Goal: Information Seeking & Learning: Learn about a topic

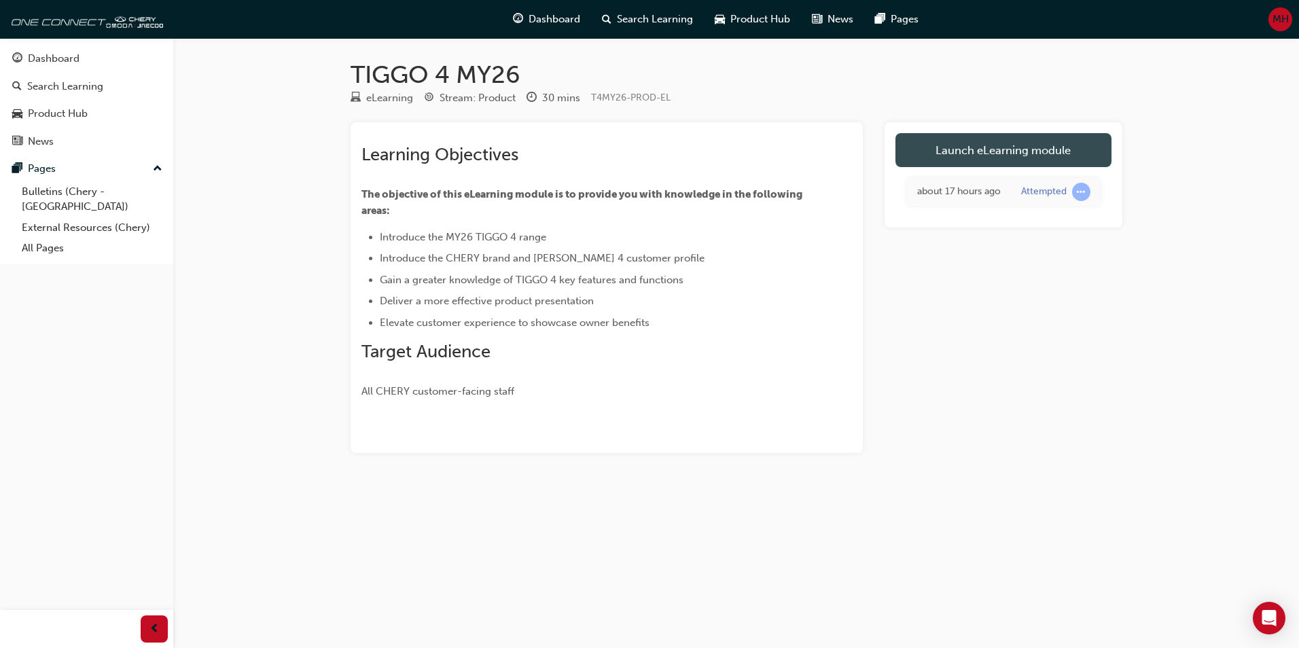
click at [1005, 148] on link "Launch eLearning module" at bounding box center [1003, 150] width 216 height 34
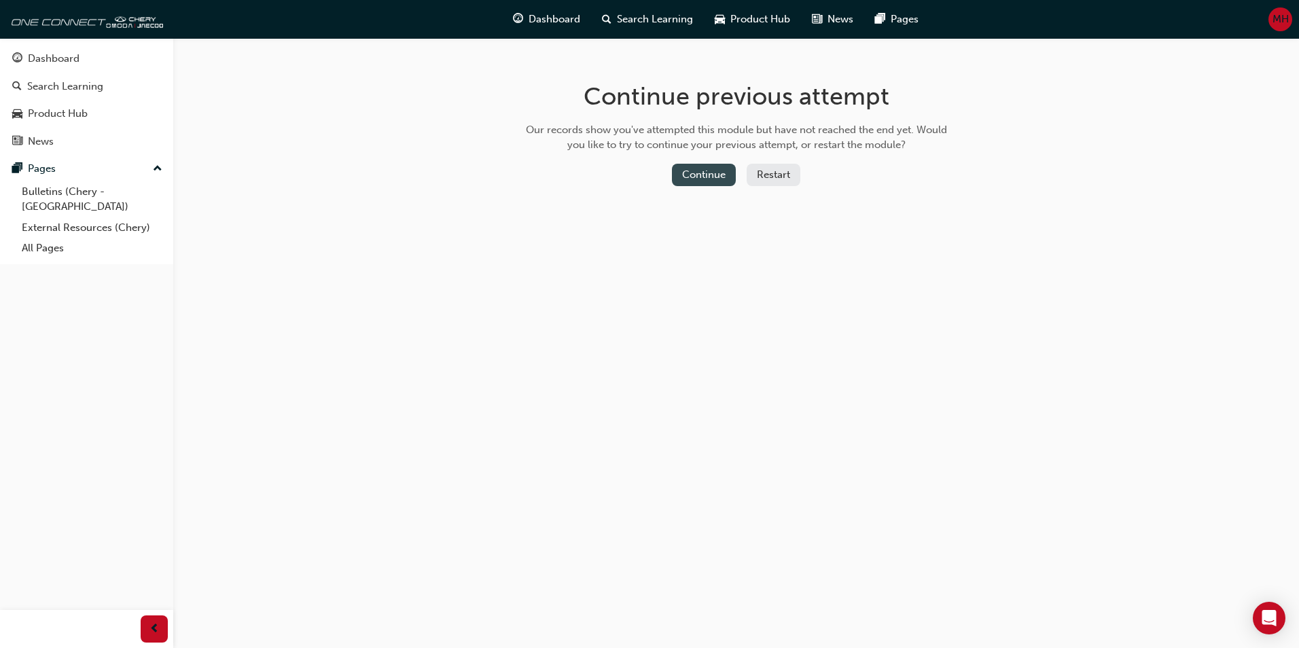
click at [705, 178] on button "Continue" at bounding box center [704, 175] width 64 height 22
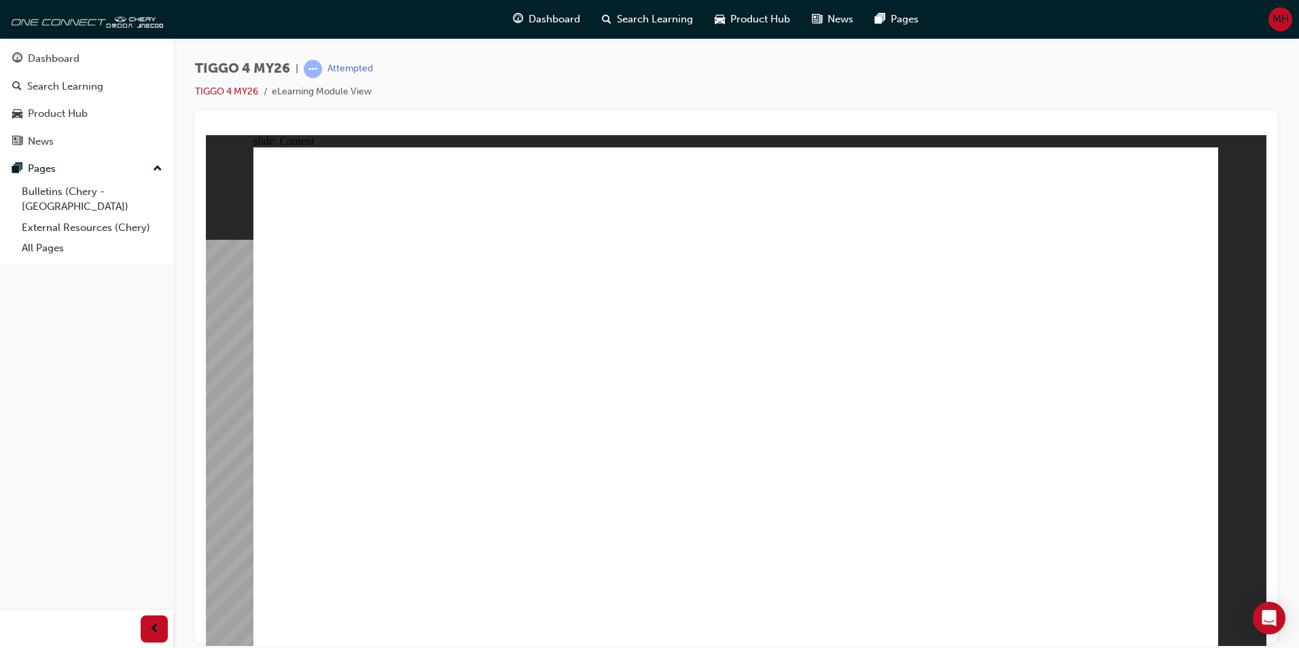
radio input "true"
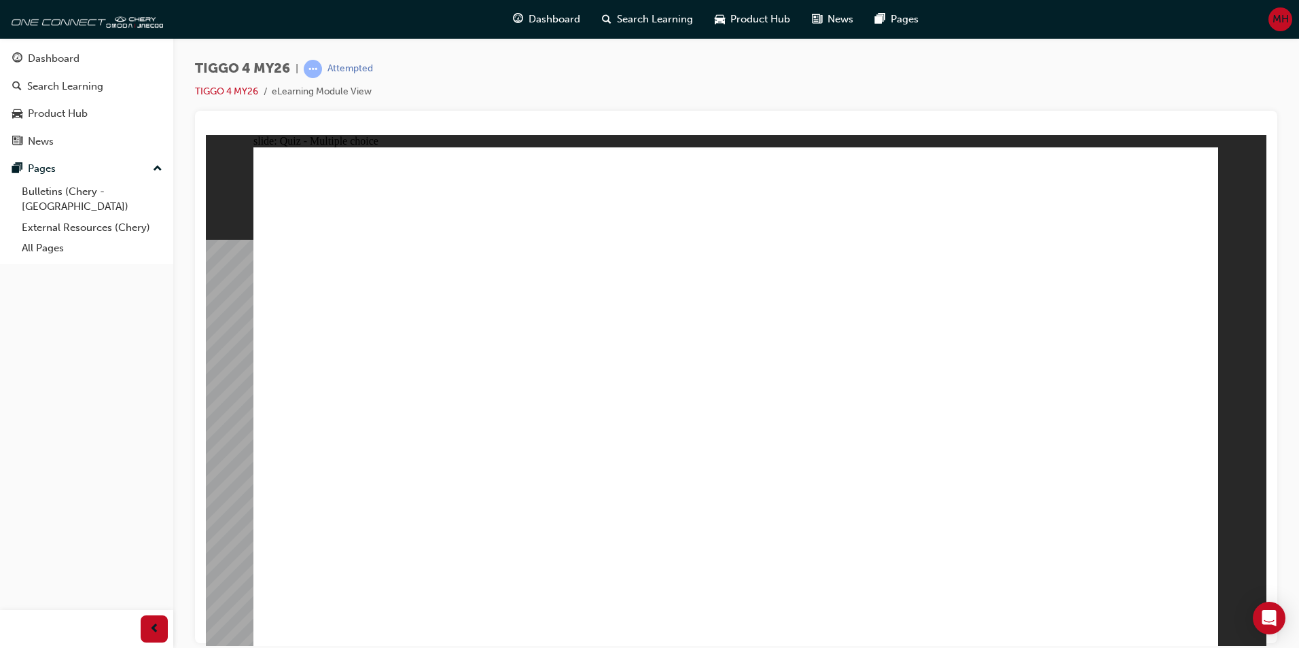
drag, startPoint x: 544, startPoint y: 509, endPoint x: 536, endPoint y: 535, distance: 26.4
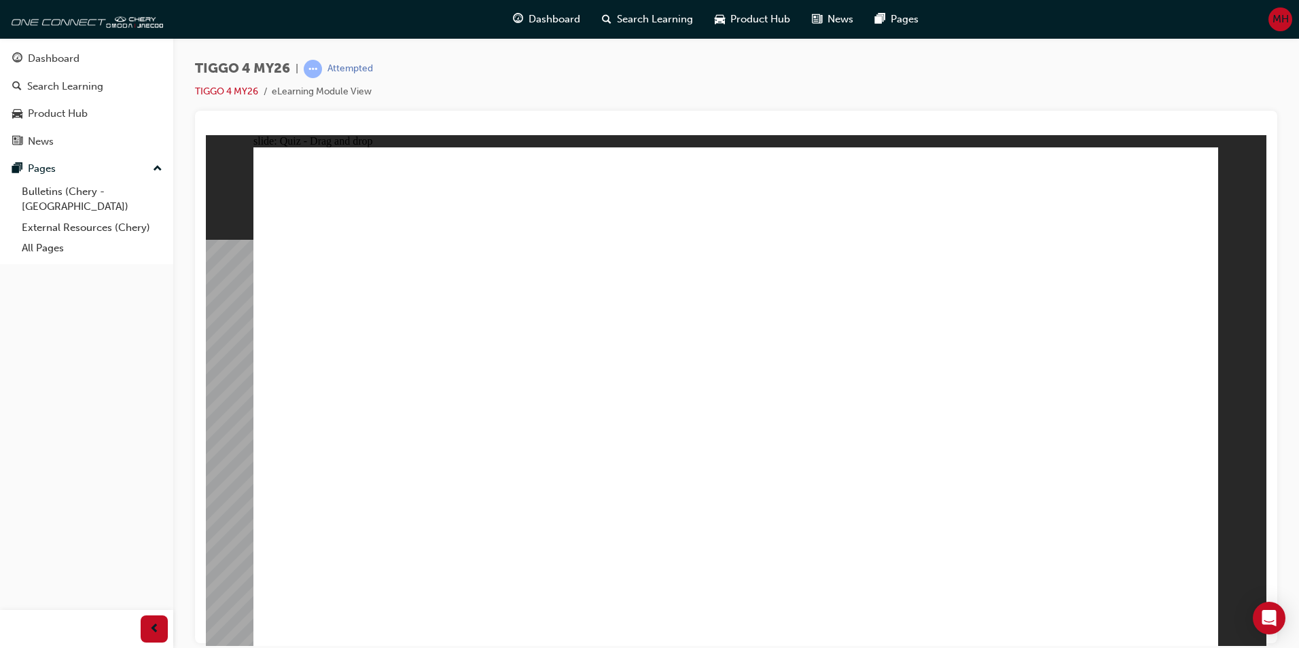
drag, startPoint x: 519, startPoint y: 509, endPoint x: 590, endPoint y: 356, distance: 169.0
drag, startPoint x: 541, startPoint y: 412, endPoint x: 810, endPoint y: 230, distance: 324.8
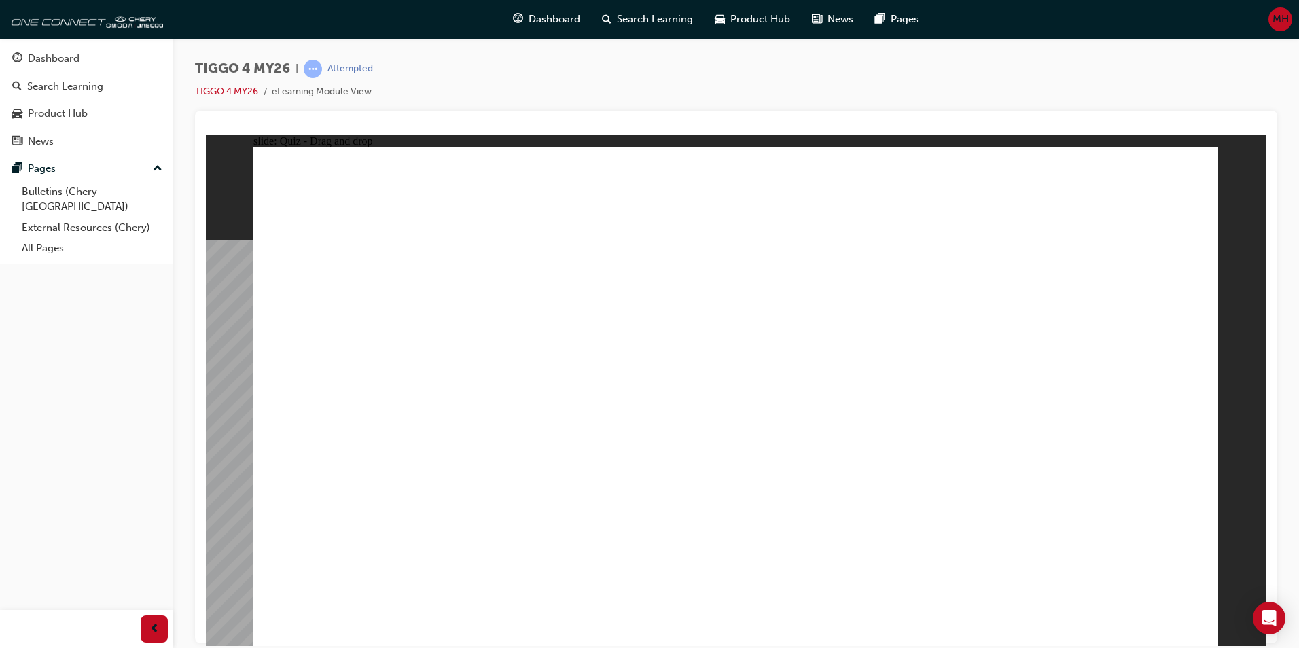
click at [238, 90] on link "TIGGO 4 MY26" at bounding box center [226, 92] width 63 height 12
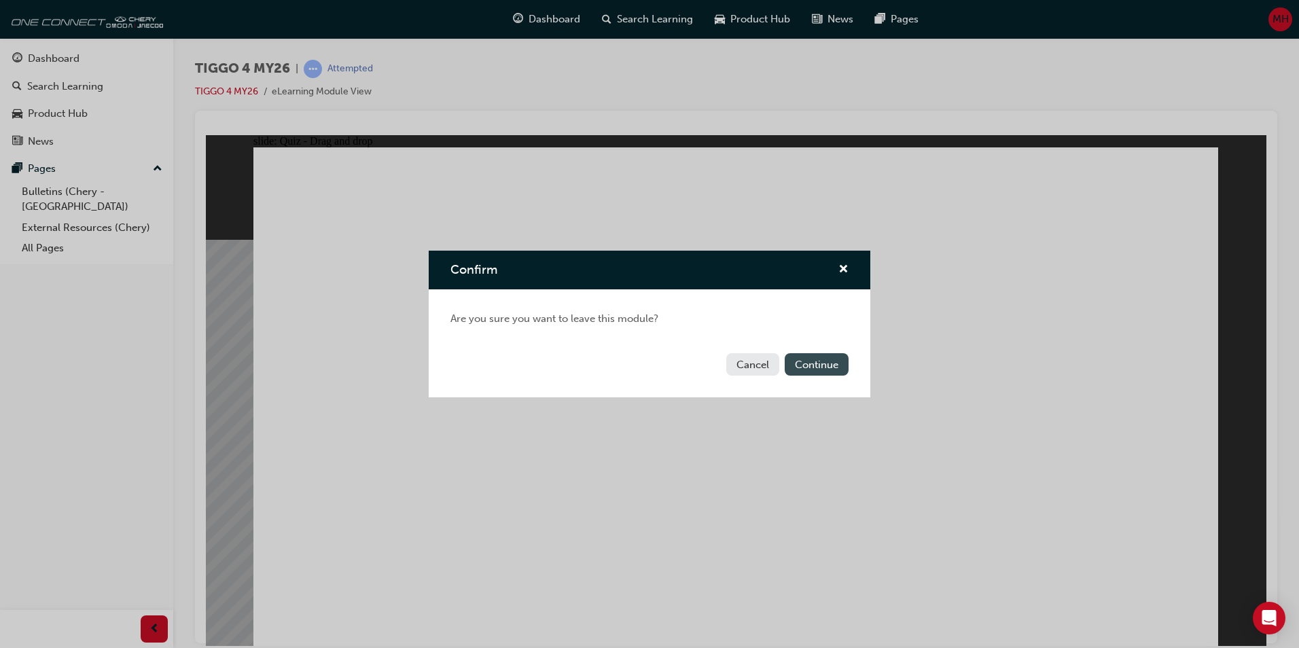
click at [813, 362] on button "Continue" at bounding box center [816, 364] width 64 height 22
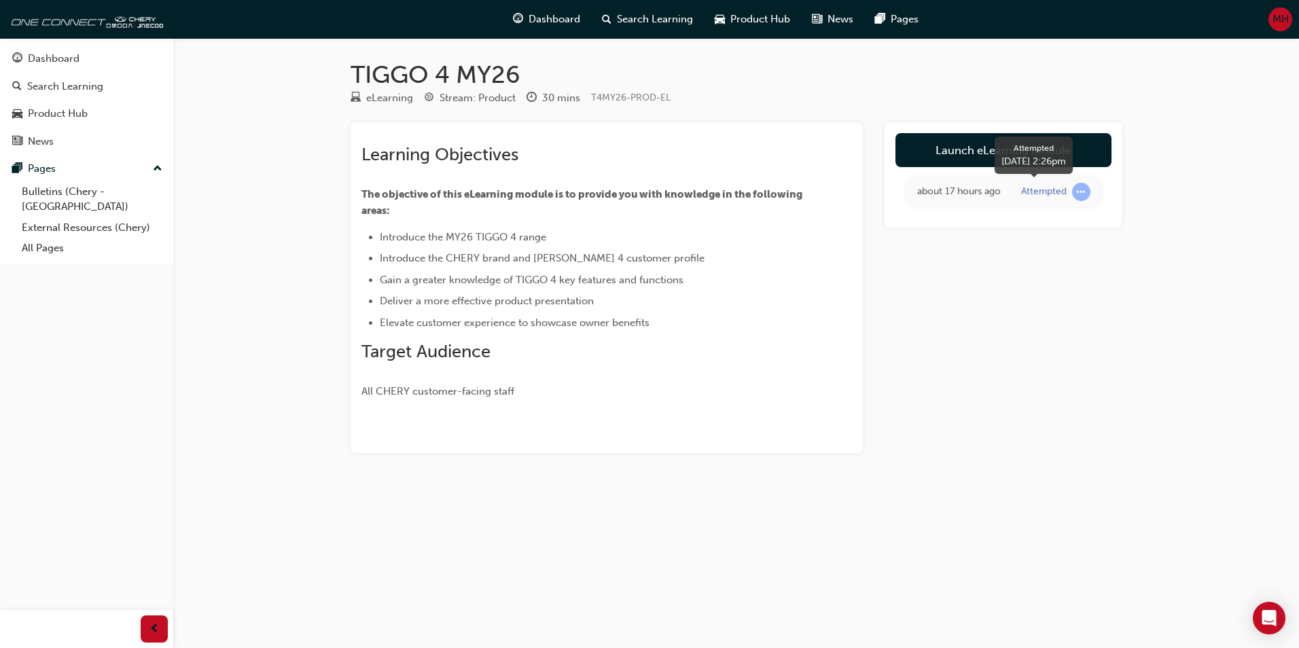
click at [1077, 192] on span "learningRecordVerb_ATTEMPT-icon" at bounding box center [1081, 192] width 18 height 18
click at [982, 145] on link "Launch eLearning module" at bounding box center [1003, 150] width 216 height 34
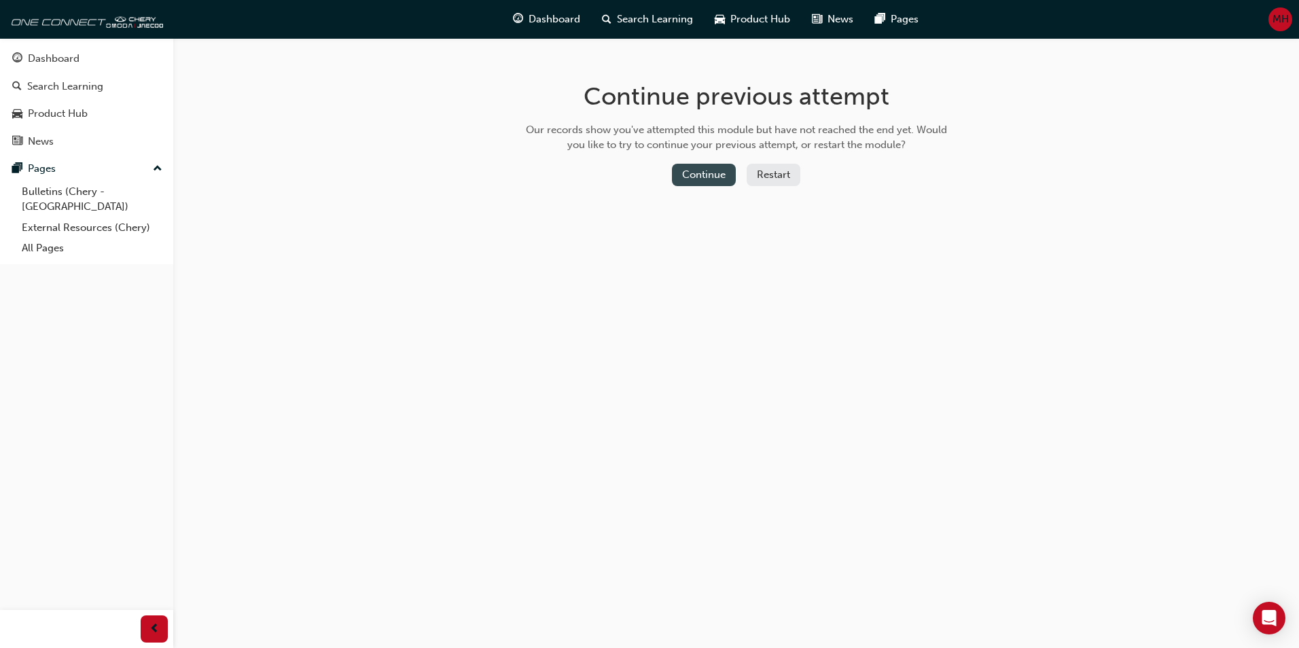
click at [696, 169] on button "Continue" at bounding box center [704, 175] width 64 height 22
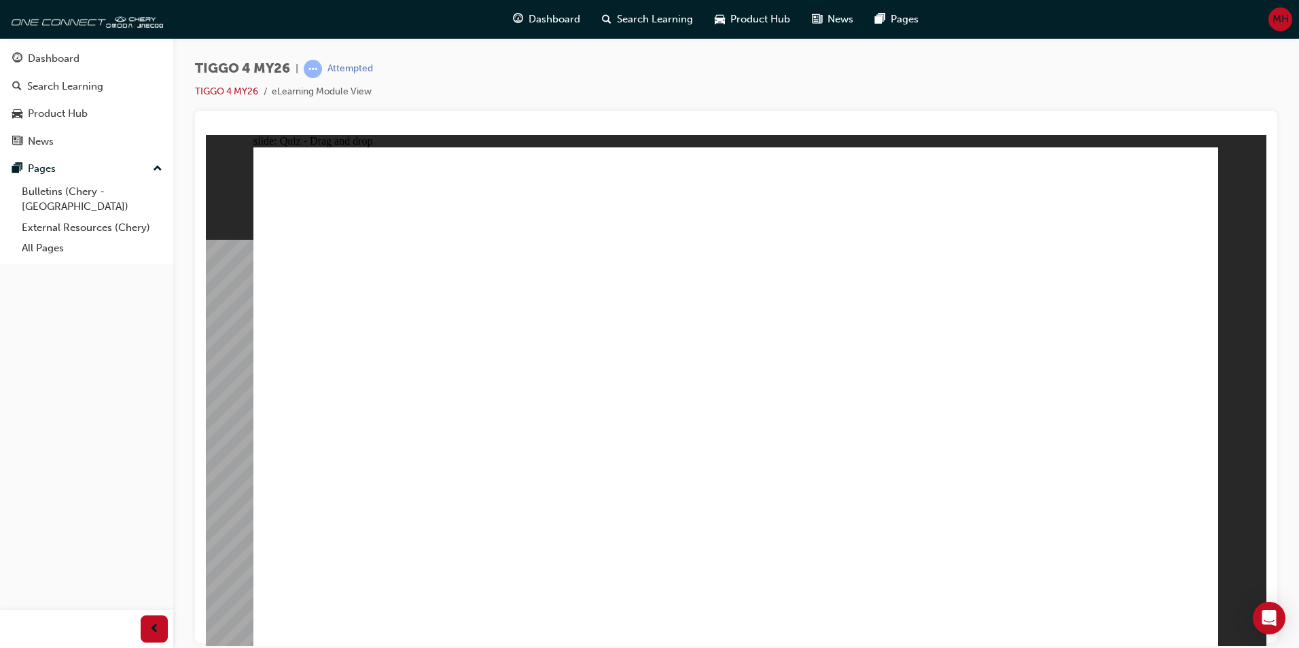
click at [226, 92] on link "TIGGO 4 MY26" at bounding box center [226, 92] width 63 height 12
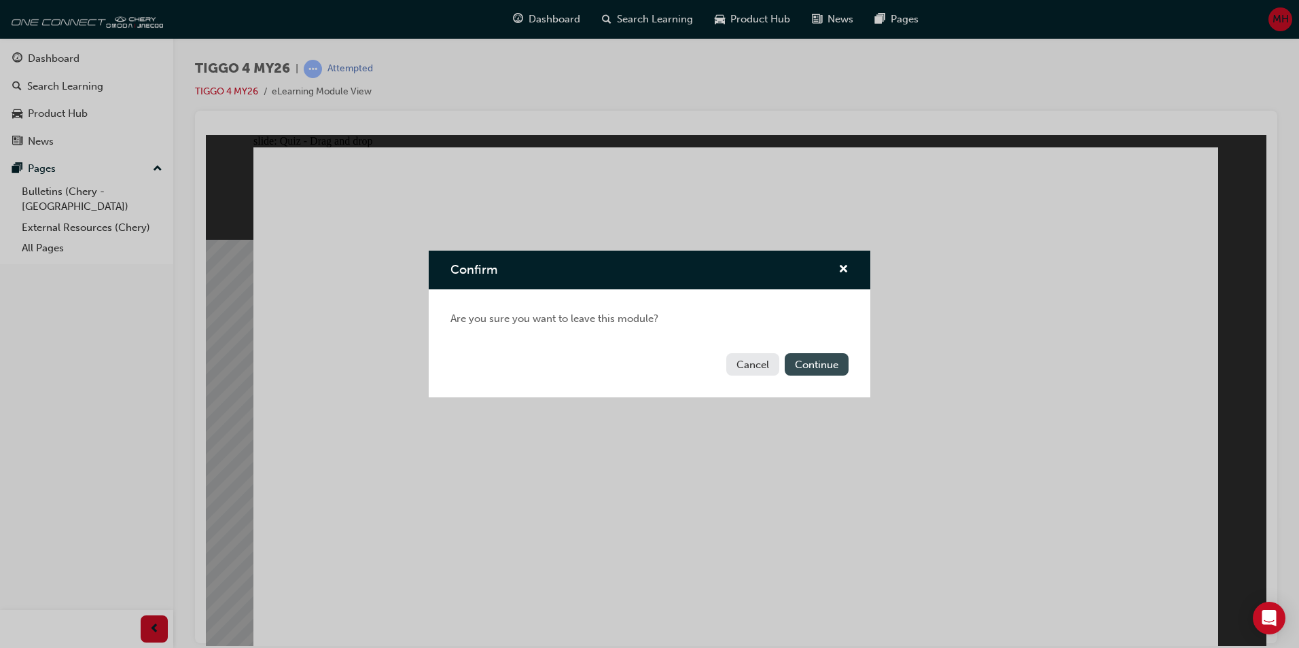
click at [814, 362] on button "Continue" at bounding box center [816, 364] width 64 height 22
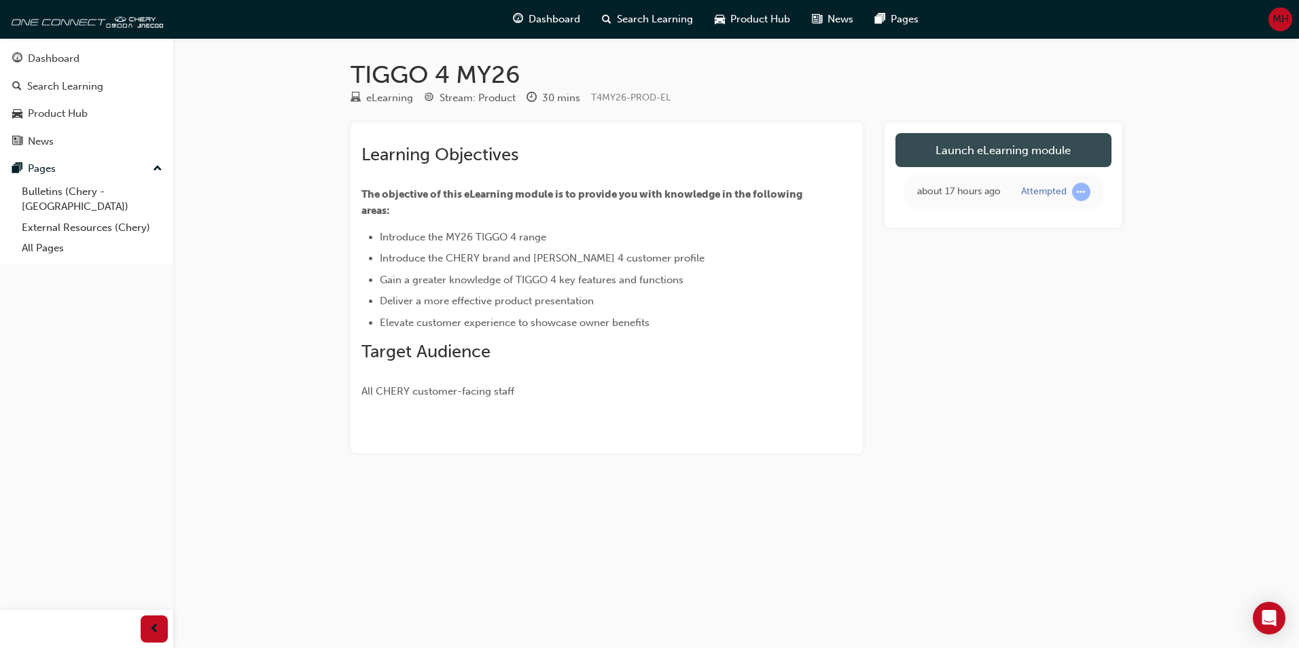
click at [952, 145] on link "Launch eLearning module" at bounding box center [1003, 150] width 216 height 34
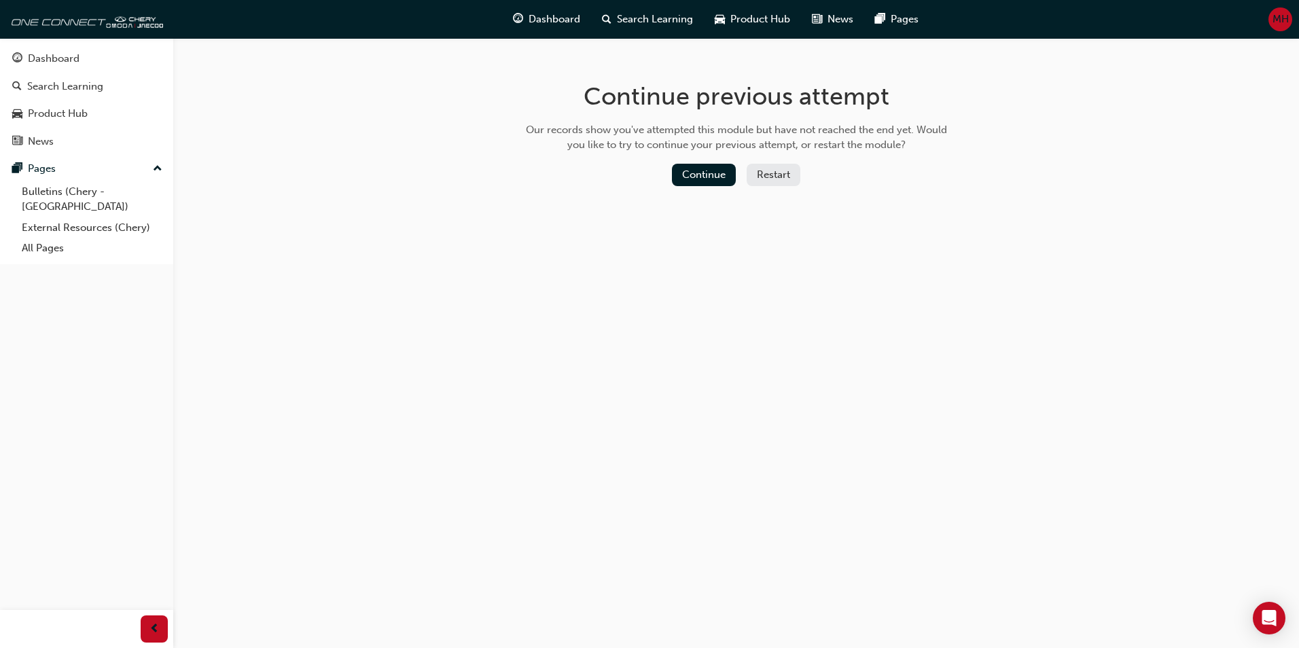
click at [776, 175] on button "Restart" at bounding box center [773, 175] width 54 height 22
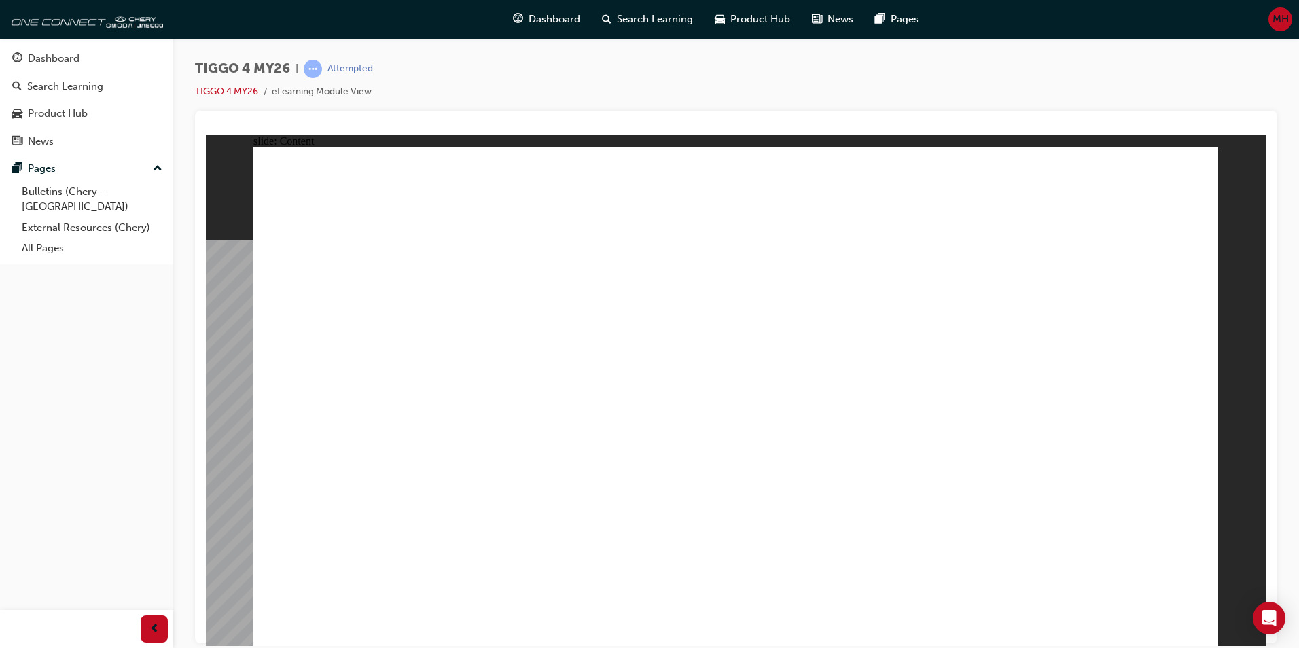
drag, startPoint x: 340, startPoint y: 530, endPoint x: 354, endPoint y: 528, distance: 13.7
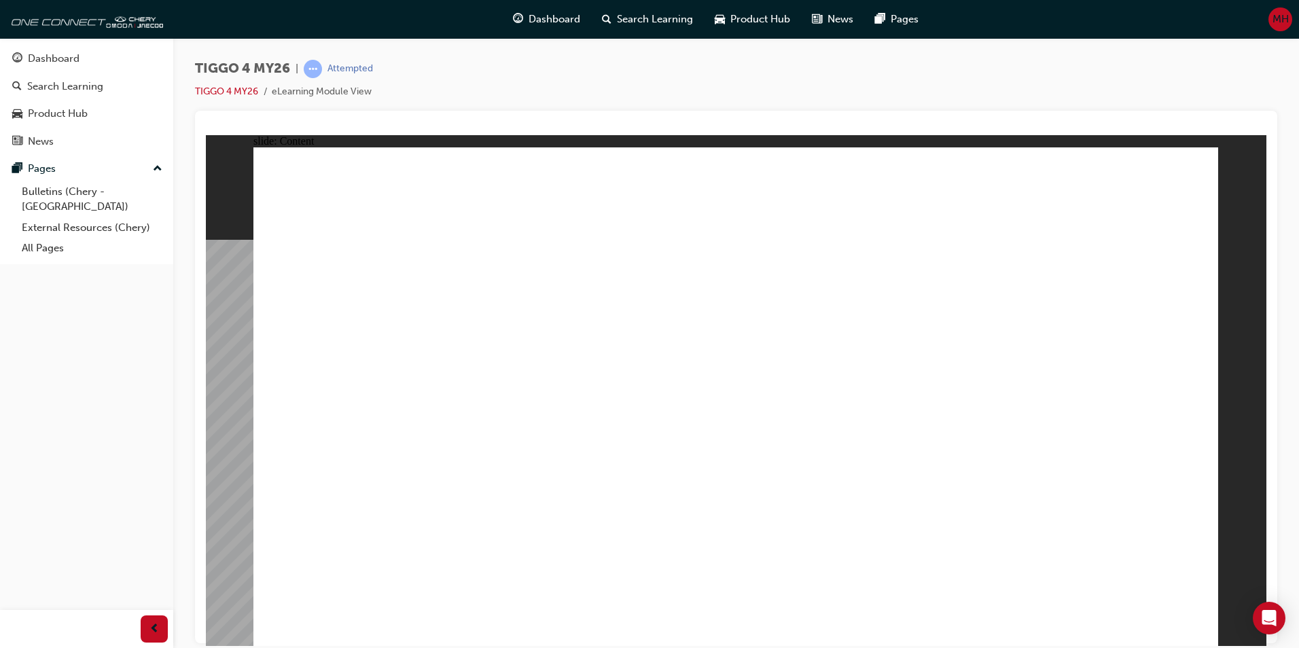
drag, startPoint x: 537, startPoint y: 530, endPoint x: 647, endPoint y: 471, distance: 124.9
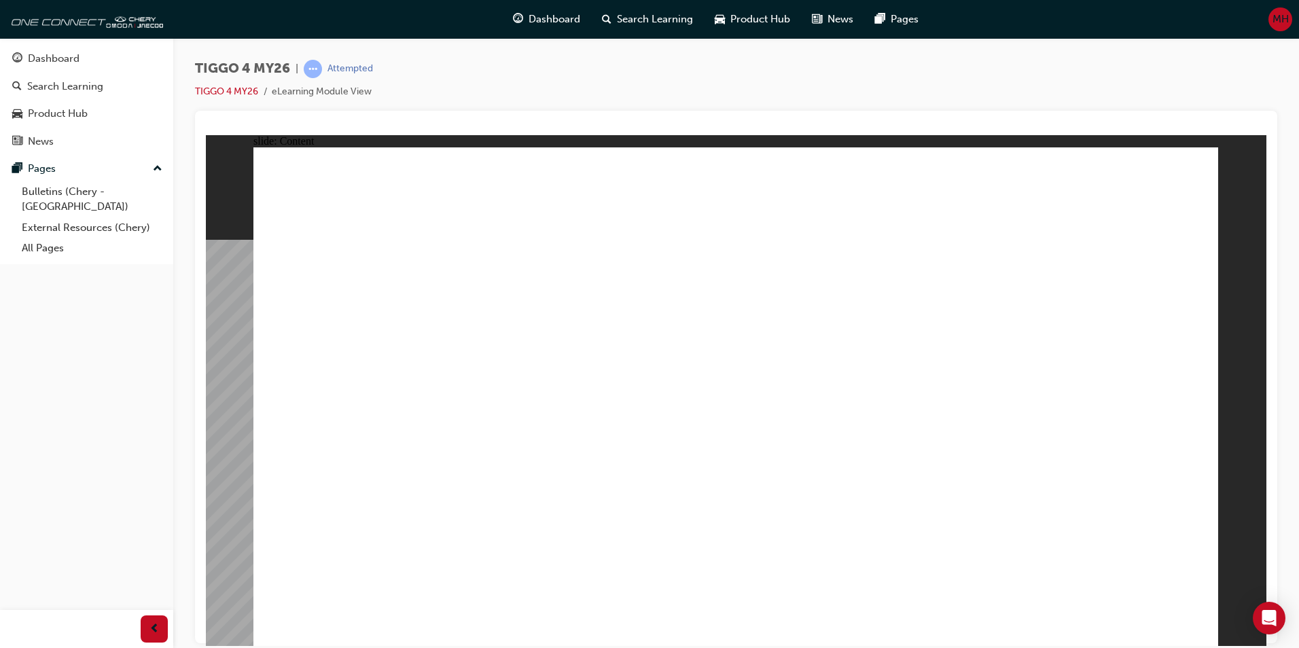
drag, startPoint x: 712, startPoint y: 548, endPoint x: 759, endPoint y: 547, distance: 46.2
drag, startPoint x: 909, startPoint y: 499, endPoint x: 911, endPoint y: 507, distance: 8.4
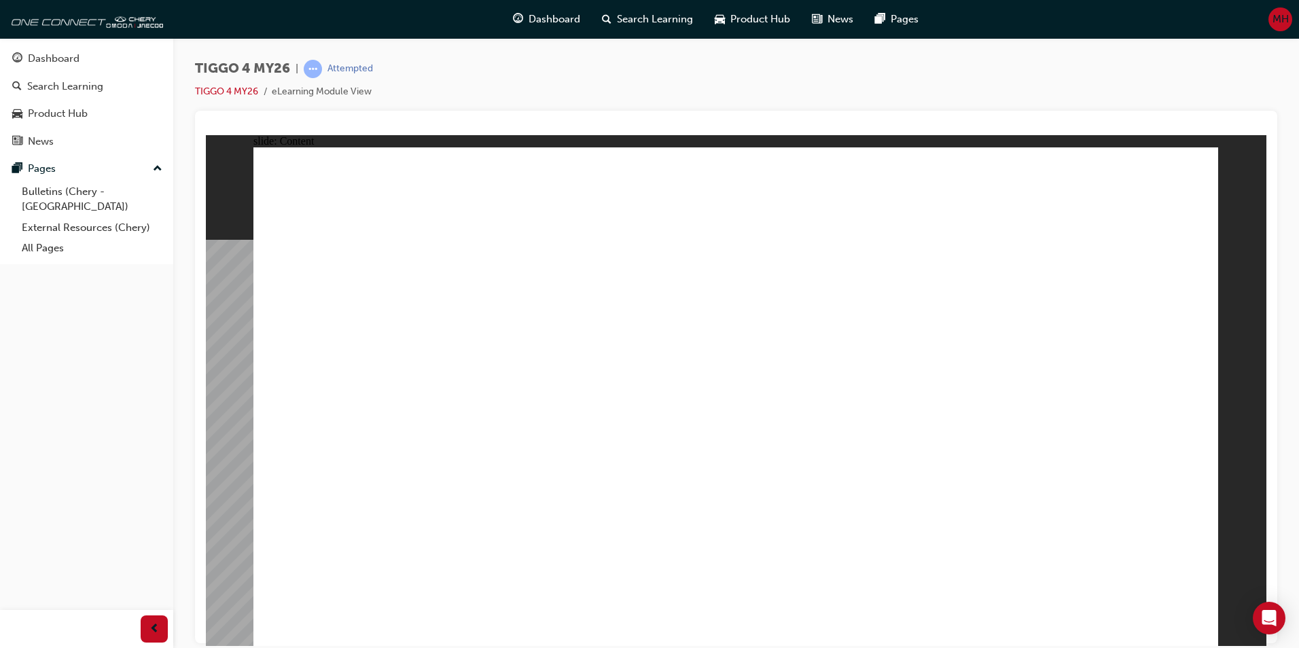
drag, startPoint x: 906, startPoint y: 543, endPoint x: 1013, endPoint y: 503, distance: 113.9
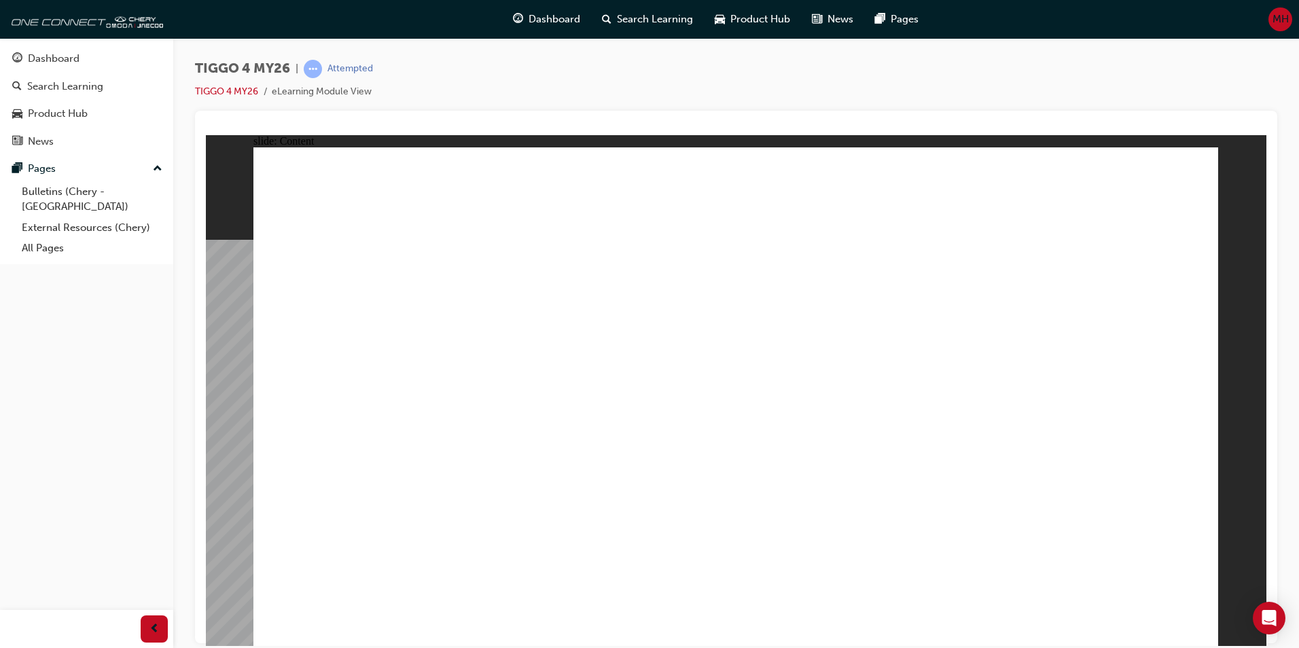
drag, startPoint x: 1061, startPoint y: 530, endPoint x: 1070, endPoint y: 535, distance: 9.7
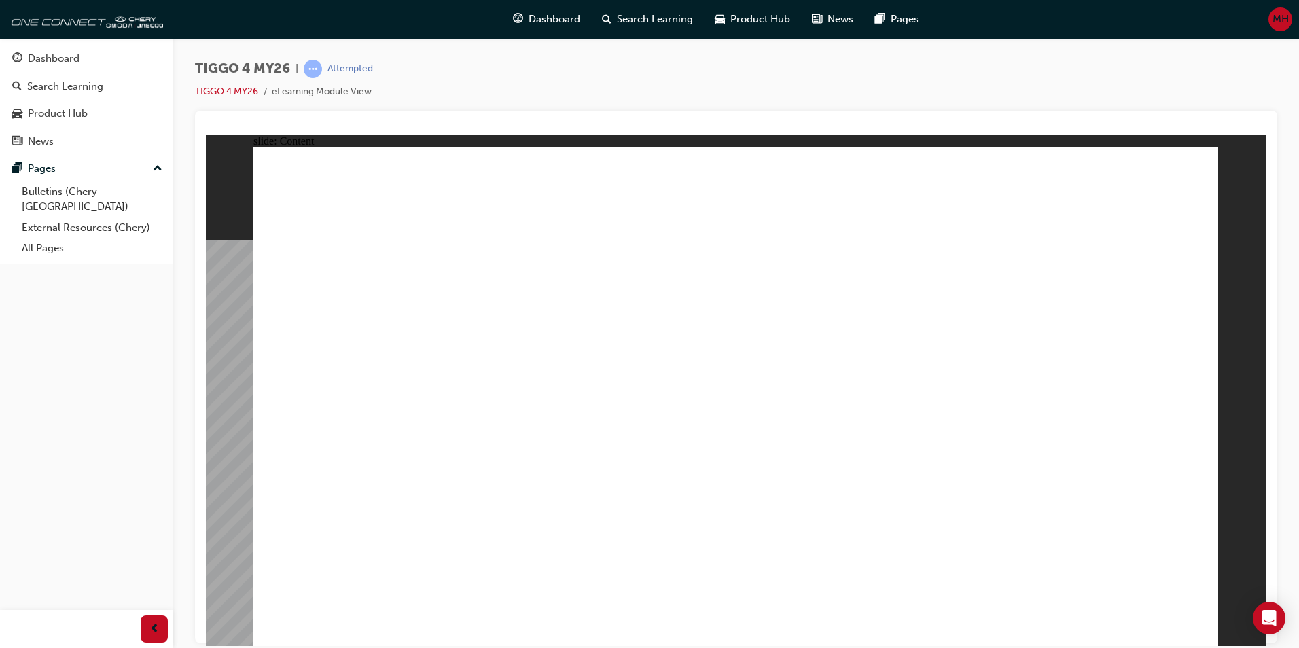
drag, startPoint x: 365, startPoint y: 553, endPoint x: 376, endPoint y: 552, distance: 11.0
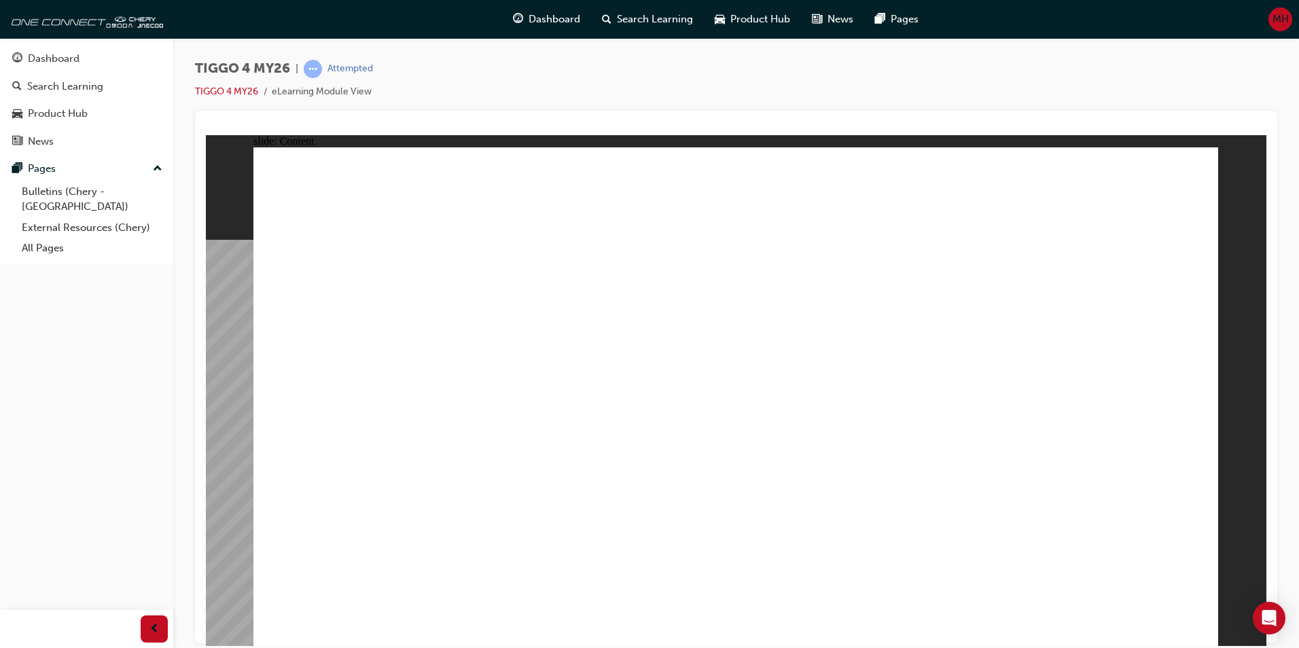
drag, startPoint x: 430, startPoint y: 358, endPoint x: 456, endPoint y: 361, distance: 26.7
drag, startPoint x: 346, startPoint y: 452, endPoint x: 454, endPoint y: 448, distance: 107.4
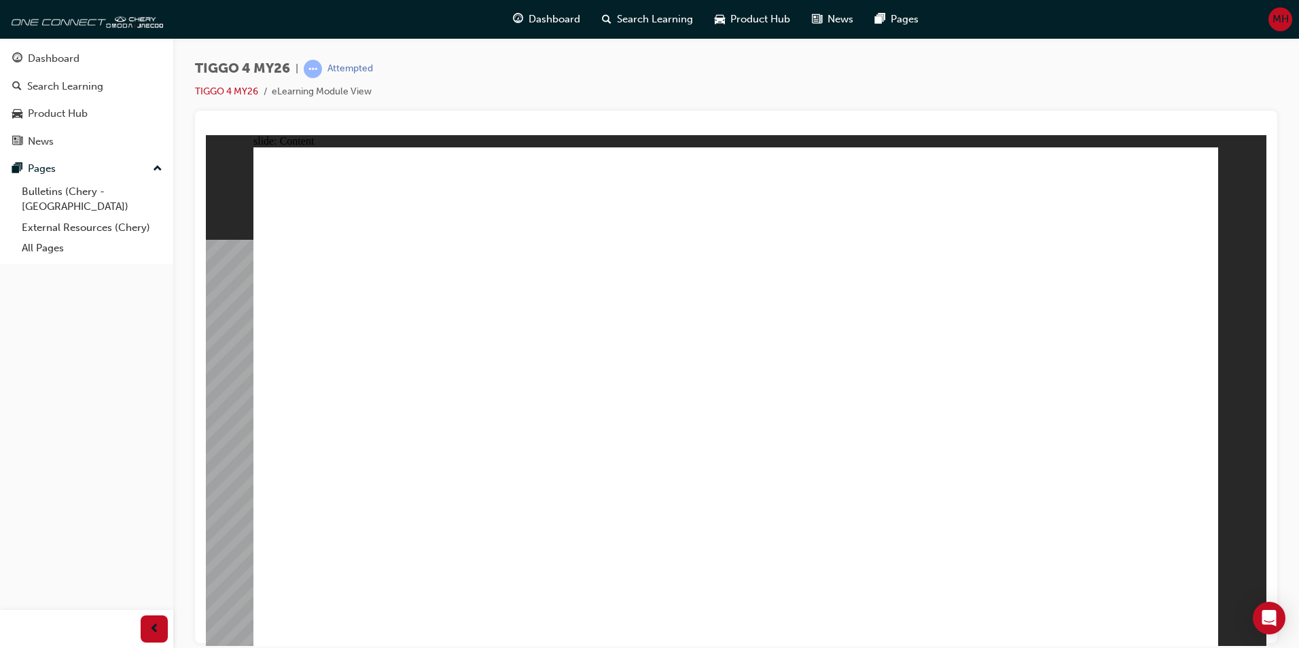
drag, startPoint x: 648, startPoint y: 445, endPoint x: 662, endPoint y: 444, distance: 14.3
drag, startPoint x: 420, startPoint y: 561, endPoint x: 505, endPoint y: 541, distance: 87.8
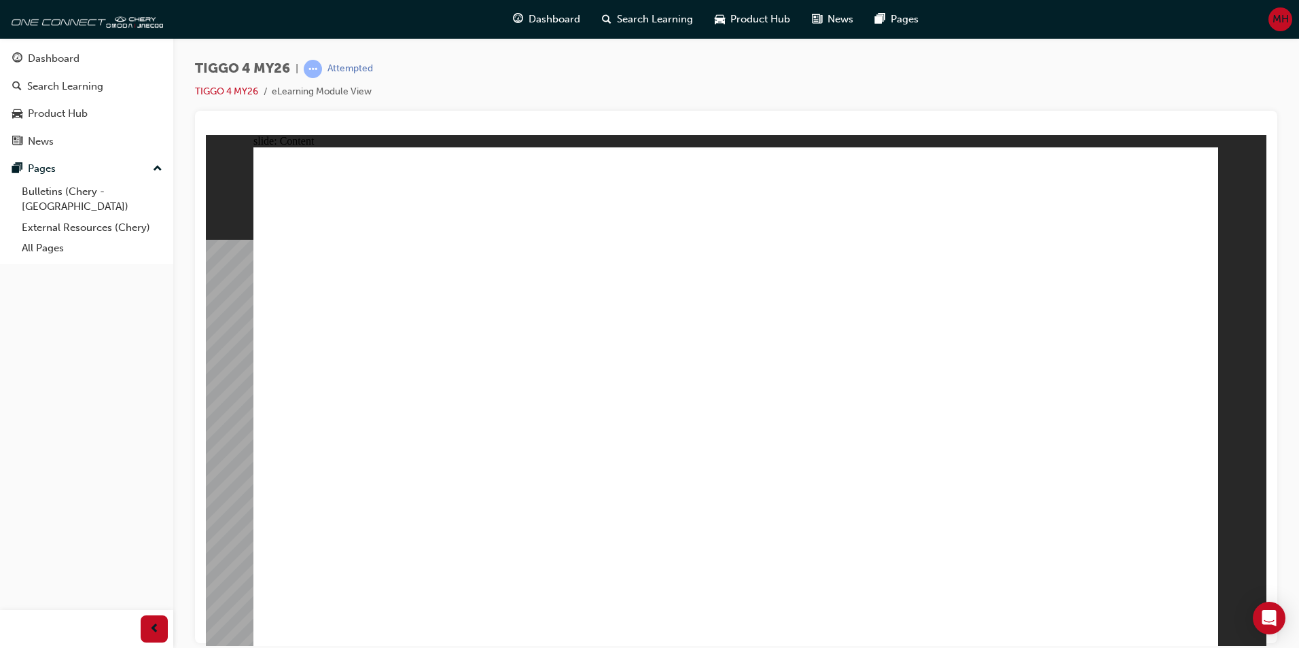
drag, startPoint x: 728, startPoint y: 487, endPoint x: 755, endPoint y: 485, distance: 26.6
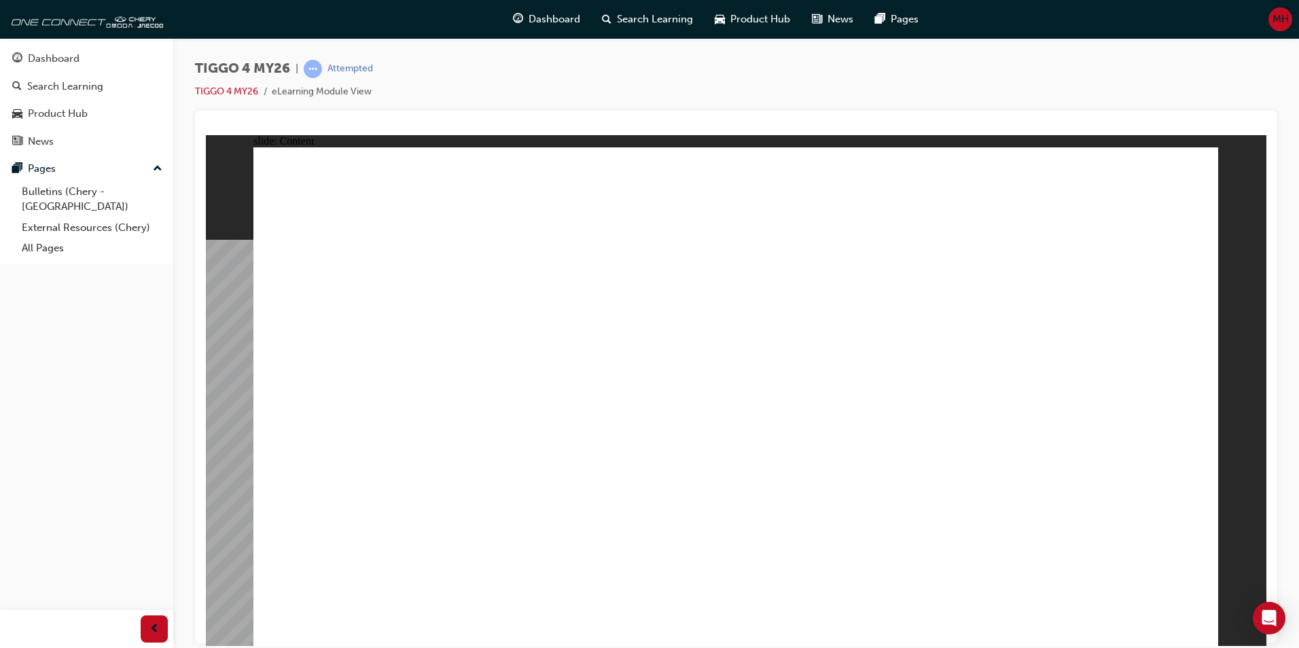
drag, startPoint x: 541, startPoint y: 556, endPoint x: 589, endPoint y: 562, distance: 48.6
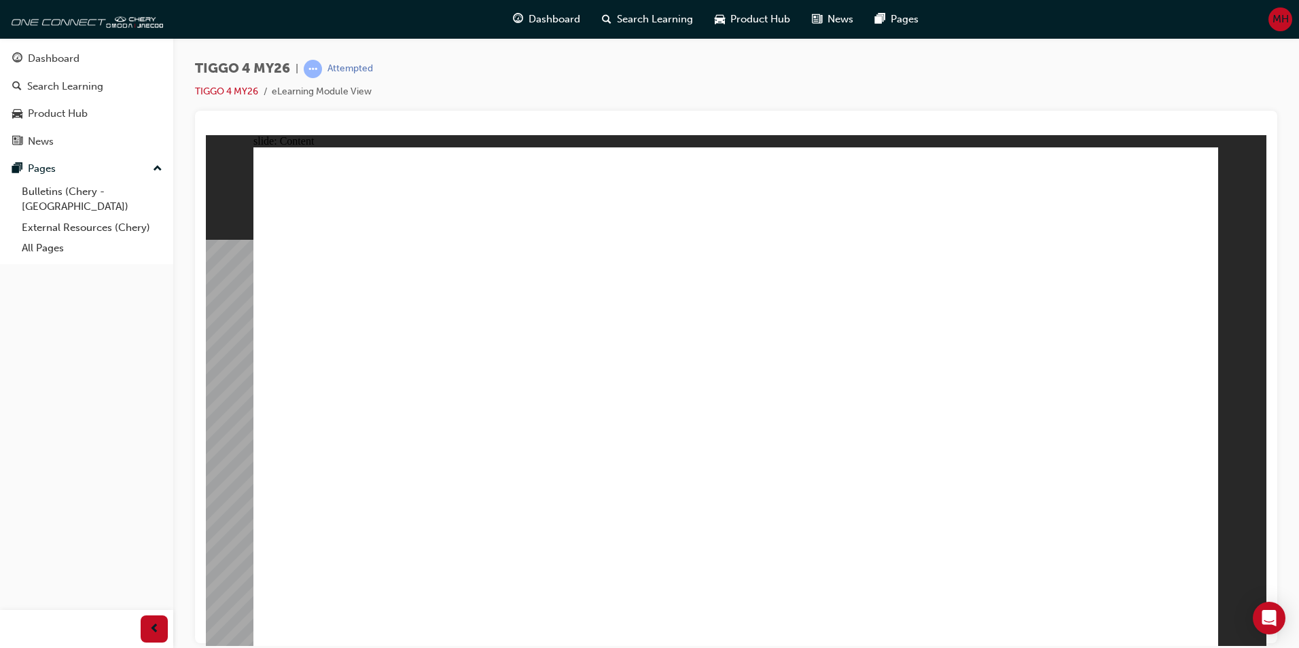
drag, startPoint x: 429, startPoint y: 568, endPoint x: 470, endPoint y: 568, distance: 41.4
drag, startPoint x: 520, startPoint y: 569, endPoint x: 599, endPoint y: 539, distance: 85.1
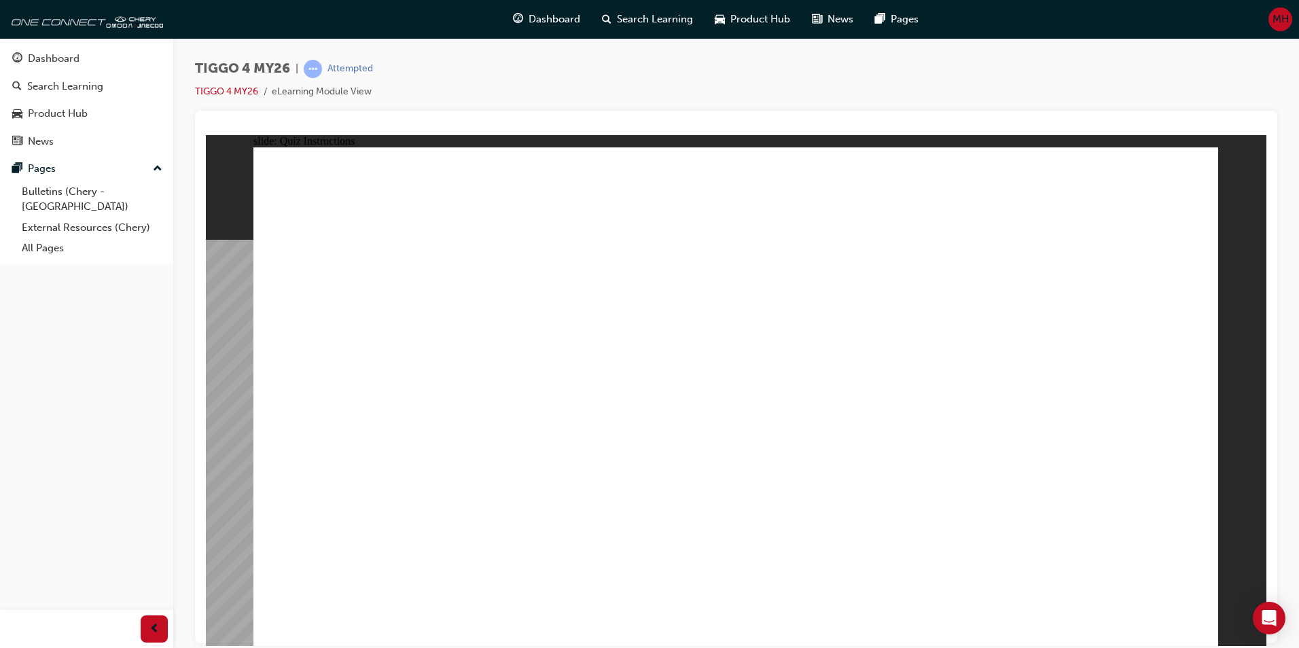
radio input "true"
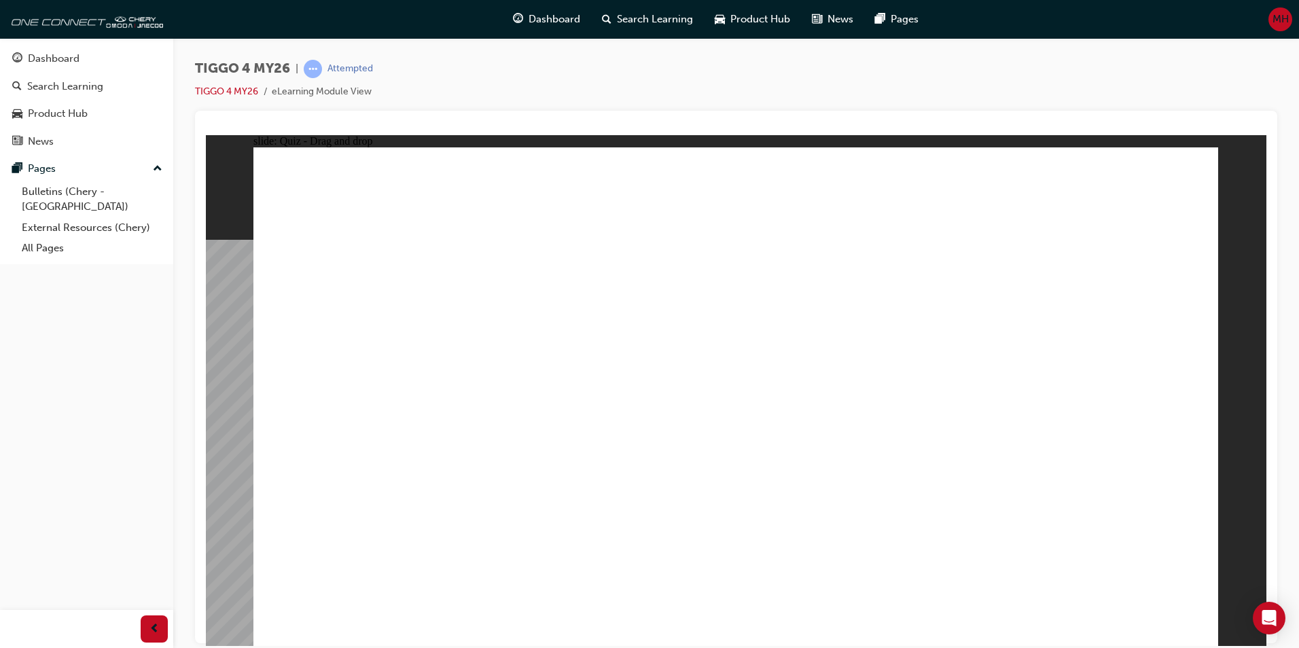
drag, startPoint x: 920, startPoint y: 310, endPoint x: 355, endPoint y: 515, distance: 601.6
drag, startPoint x: 535, startPoint y: 312, endPoint x: 532, endPoint y: 509, distance: 196.3
drag, startPoint x: 333, startPoint y: 312, endPoint x: 711, endPoint y: 509, distance: 426.2
drag, startPoint x: 726, startPoint y: 317, endPoint x: 916, endPoint y: 514, distance: 273.3
drag, startPoint x: 1117, startPoint y: 312, endPoint x: 1119, endPoint y: 506, distance: 194.3
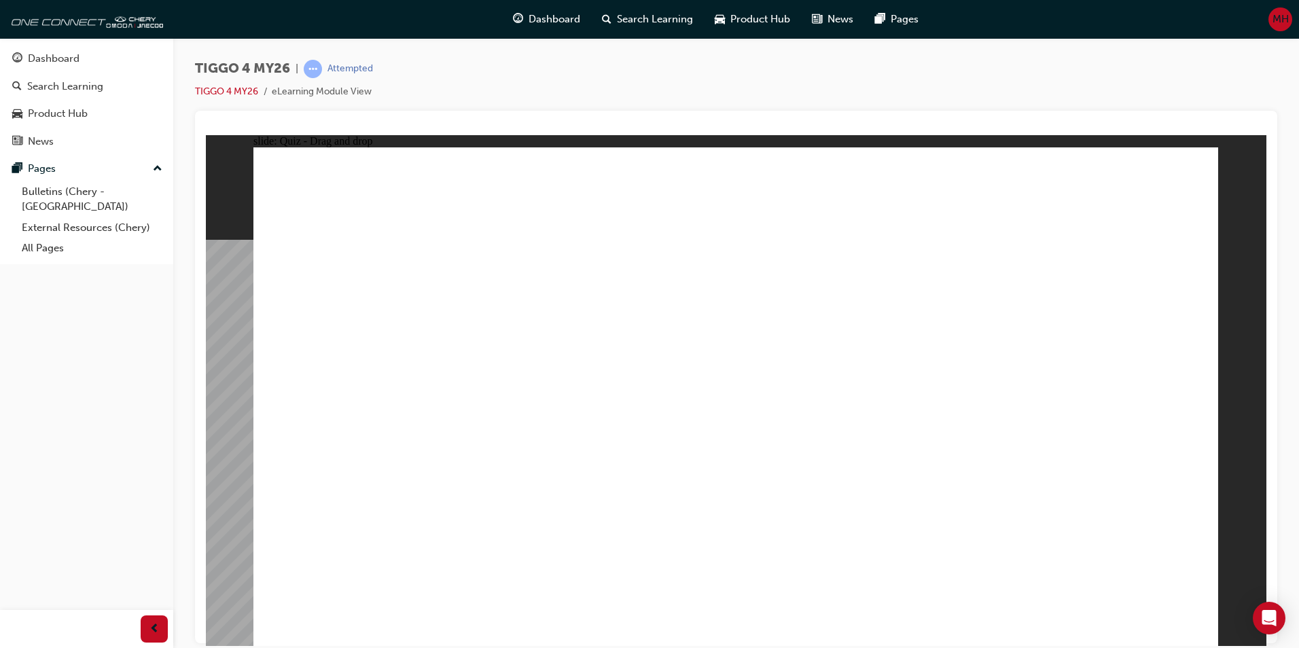
radio input "true"
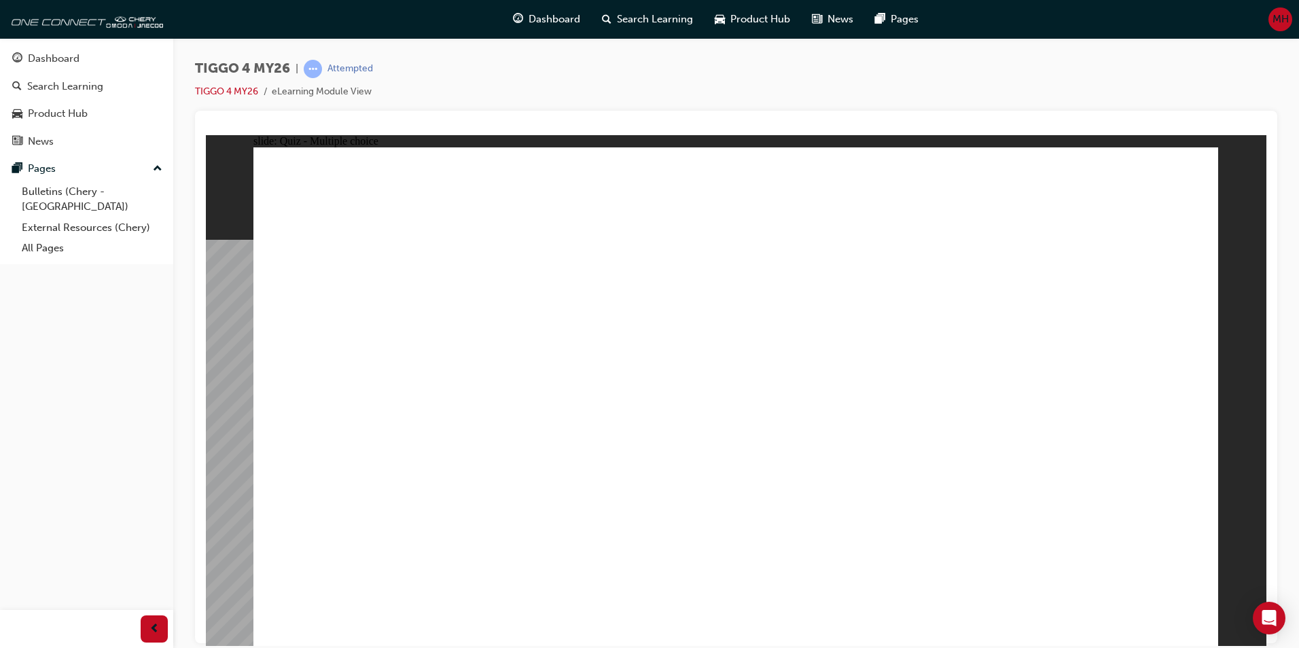
radio input "true"
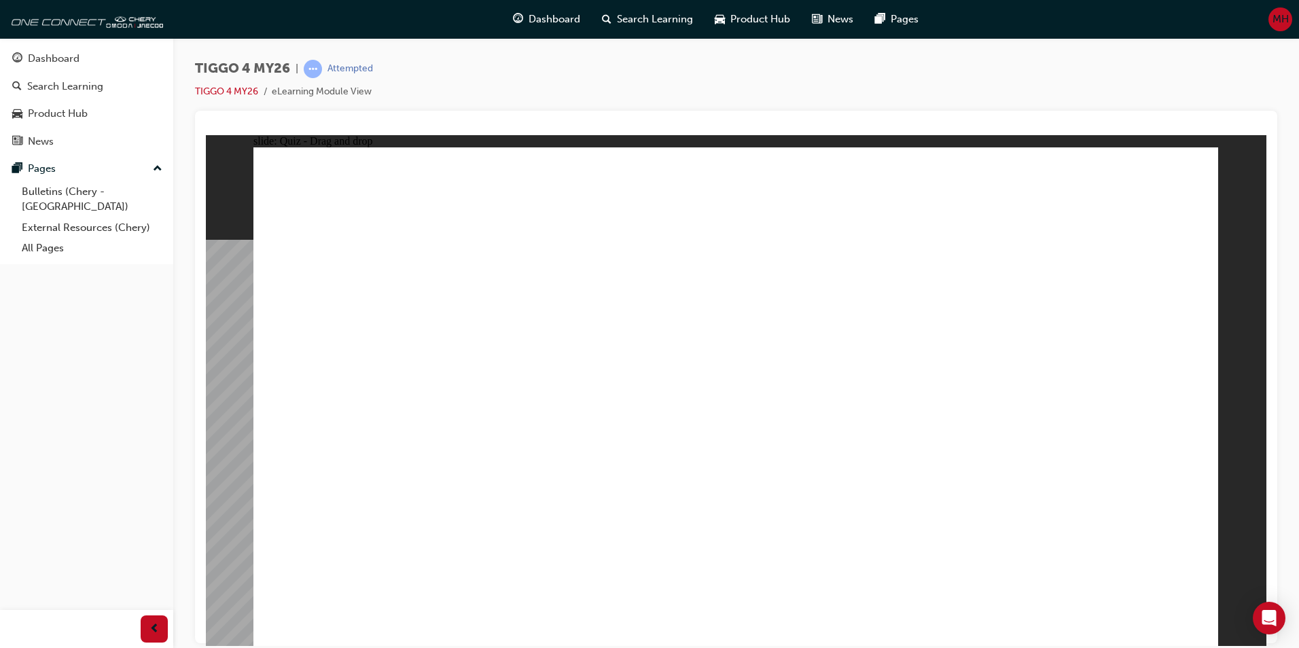
drag, startPoint x: 558, startPoint y: 451, endPoint x: 1047, endPoint y: 274, distance: 519.5
drag, startPoint x: 342, startPoint y: 455, endPoint x: 784, endPoint y: 272, distance: 479.0
drag, startPoint x: 356, startPoint y: 504, endPoint x: 1038, endPoint y: 312, distance: 708.5
drag, startPoint x: 372, startPoint y: 403, endPoint x: 1055, endPoint y: 355, distance: 685.0
drag, startPoint x: 391, startPoint y: 345, endPoint x: 840, endPoint y: 307, distance: 451.2
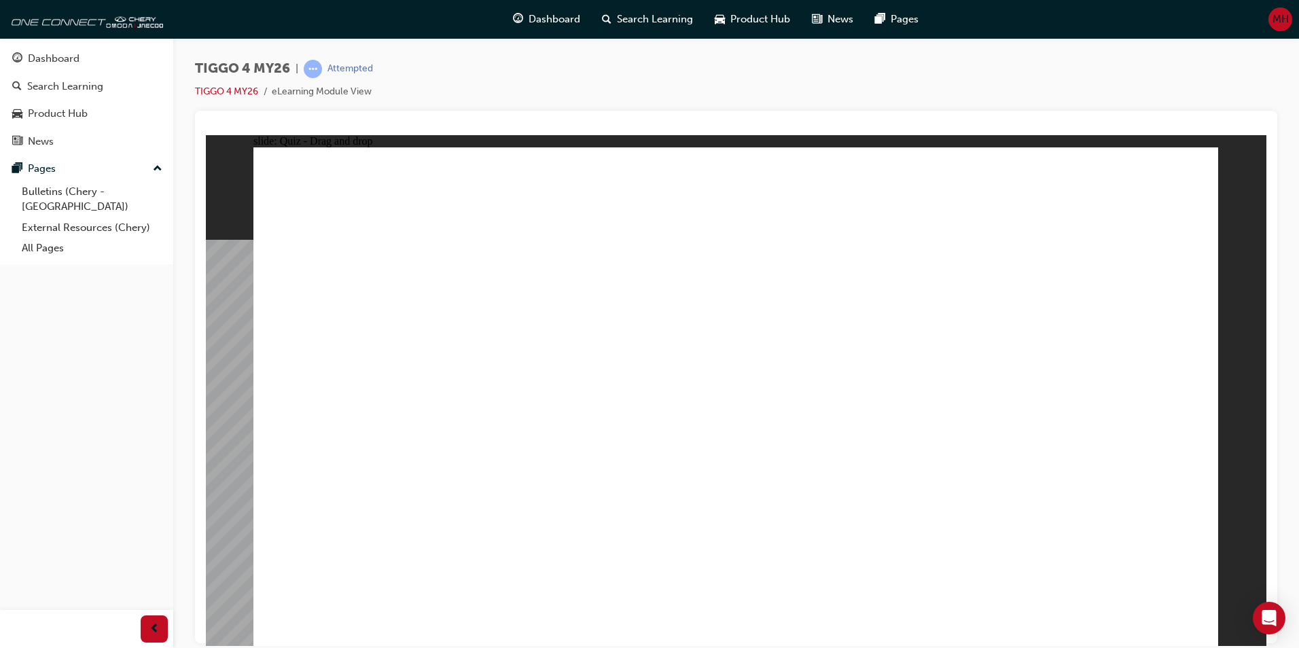
drag, startPoint x: 545, startPoint y: 397, endPoint x: 1032, endPoint y: 389, distance: 486.4
drag, startPoint x: 726, startPoint y: 349, endPoint x: 812, endPoint y: 353, distance: 85.7
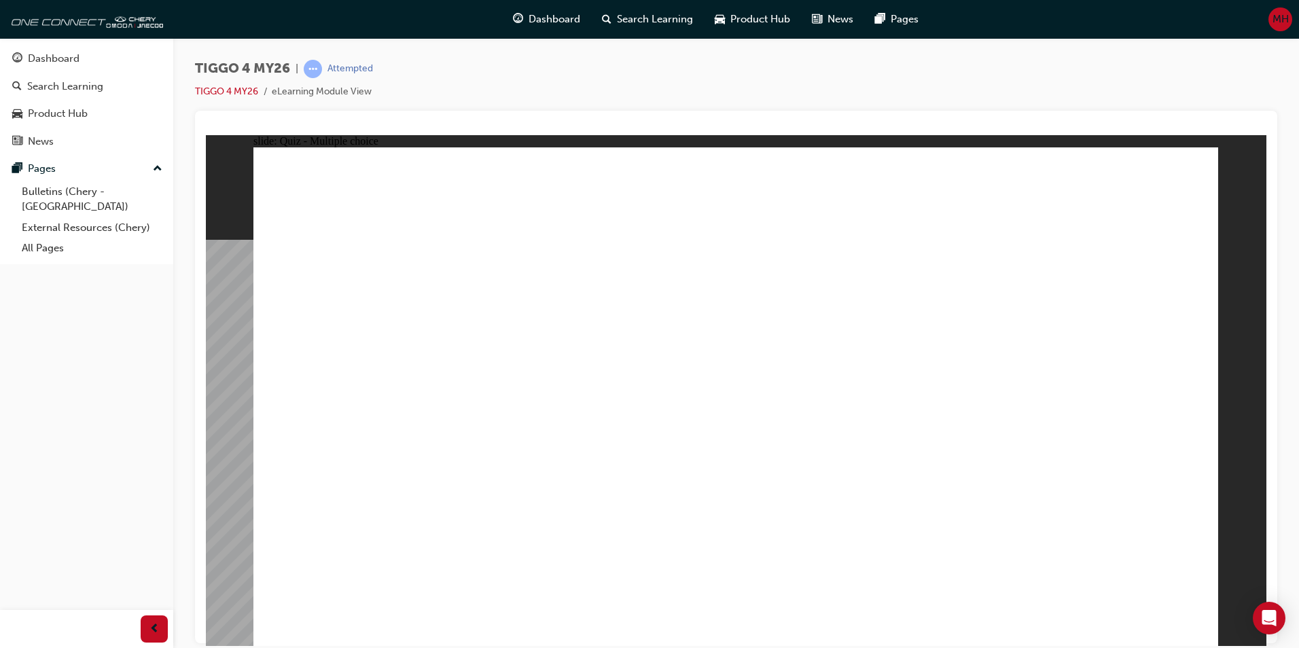
radio input "true"
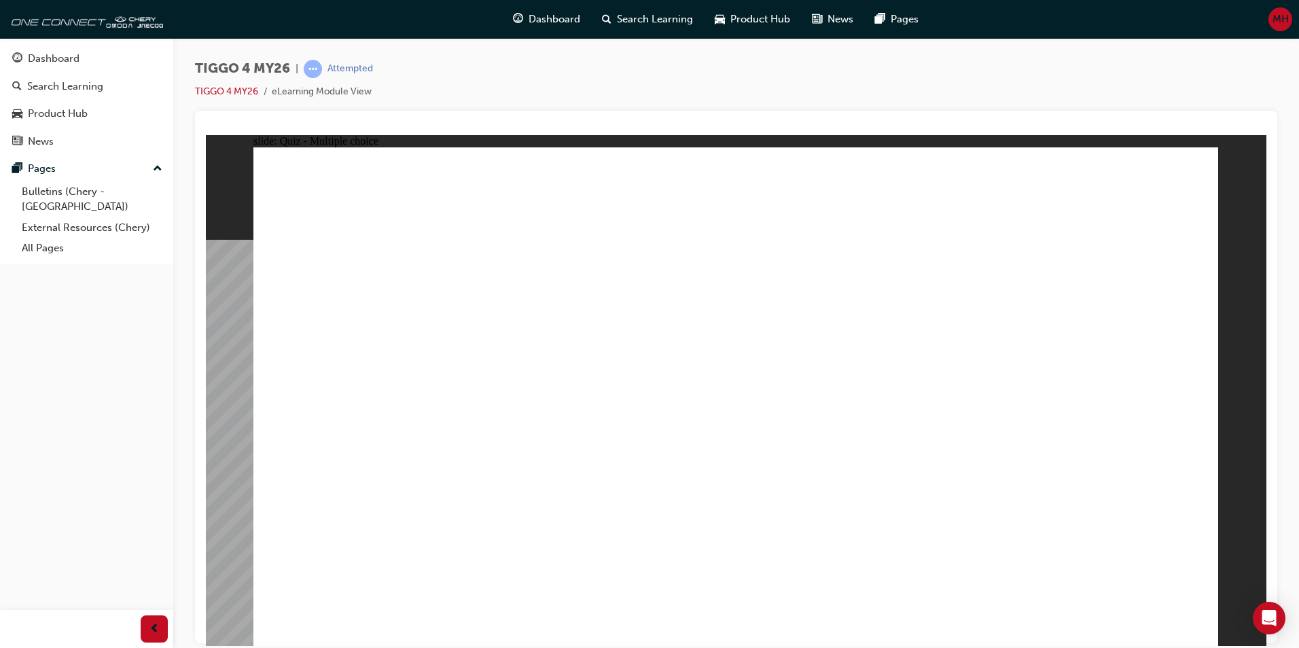
radio input "true"
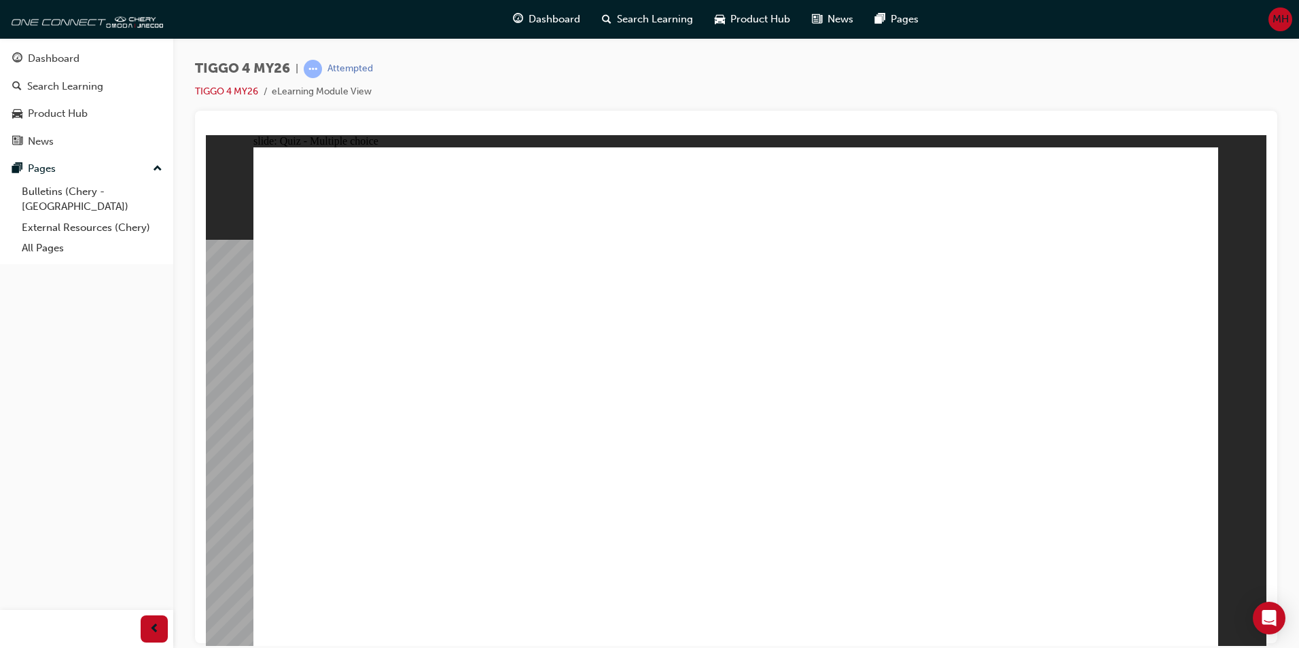
radio input "true"
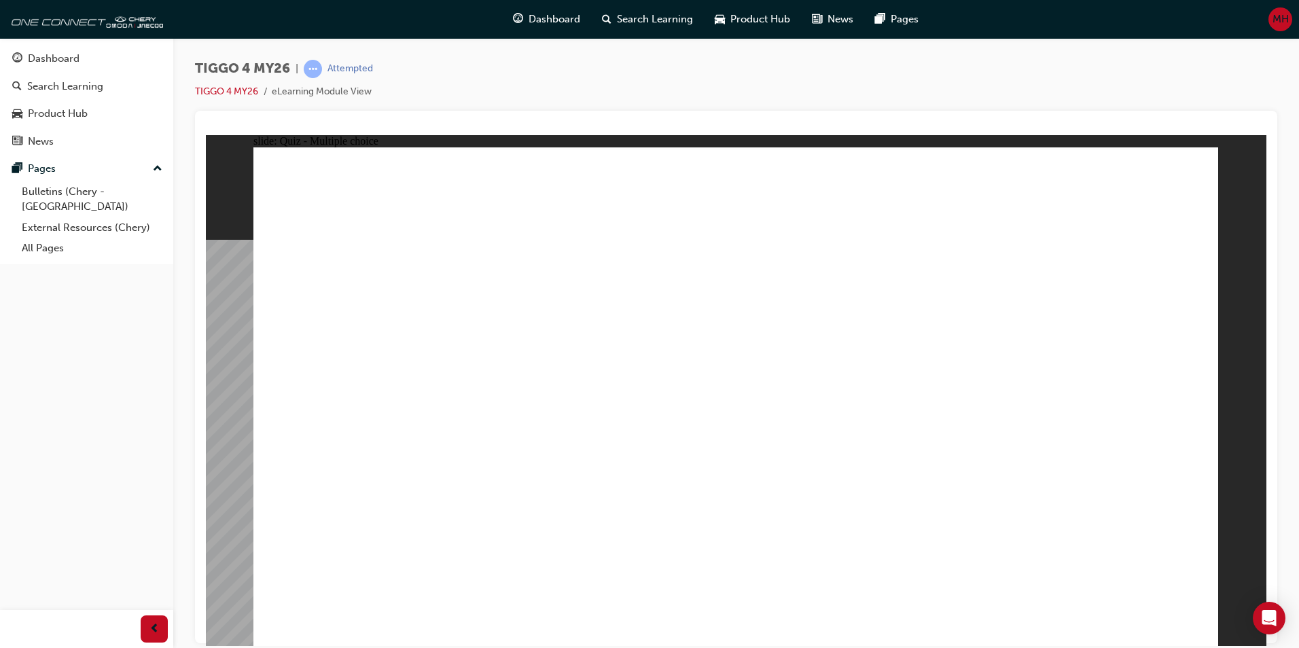
radio input "true"
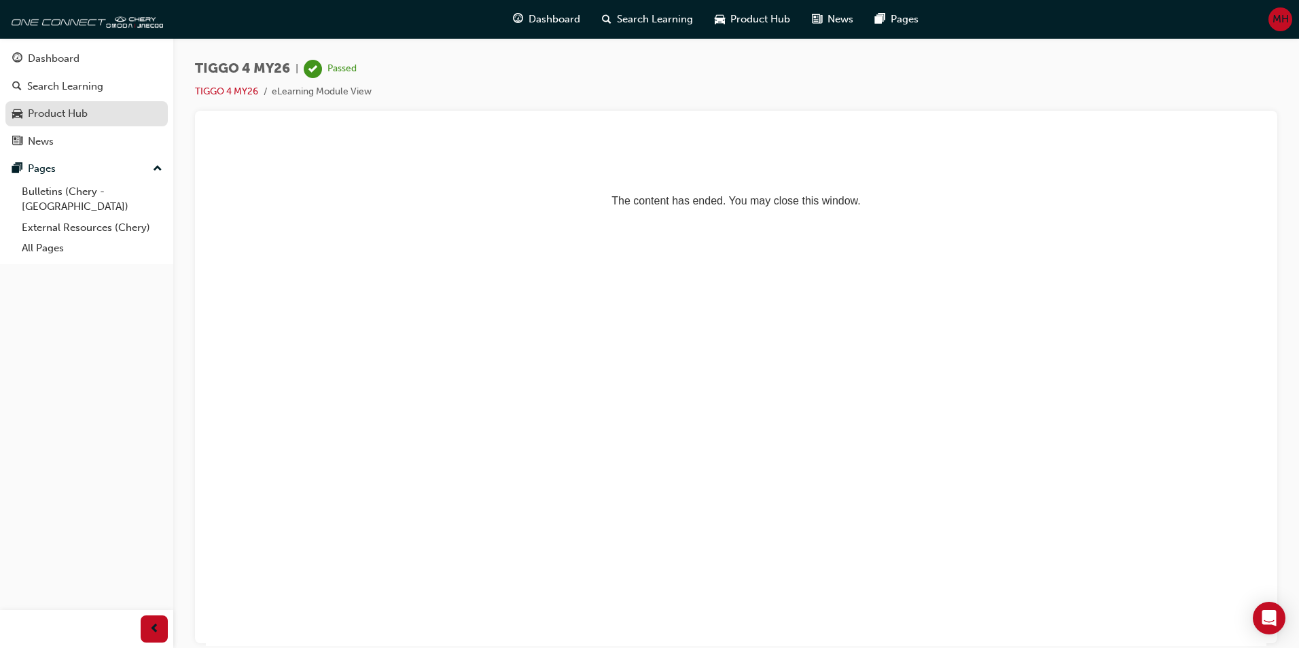
click at [65, 111] on div "Product Hub" at bounding box center [58, 114] width 60 height 16
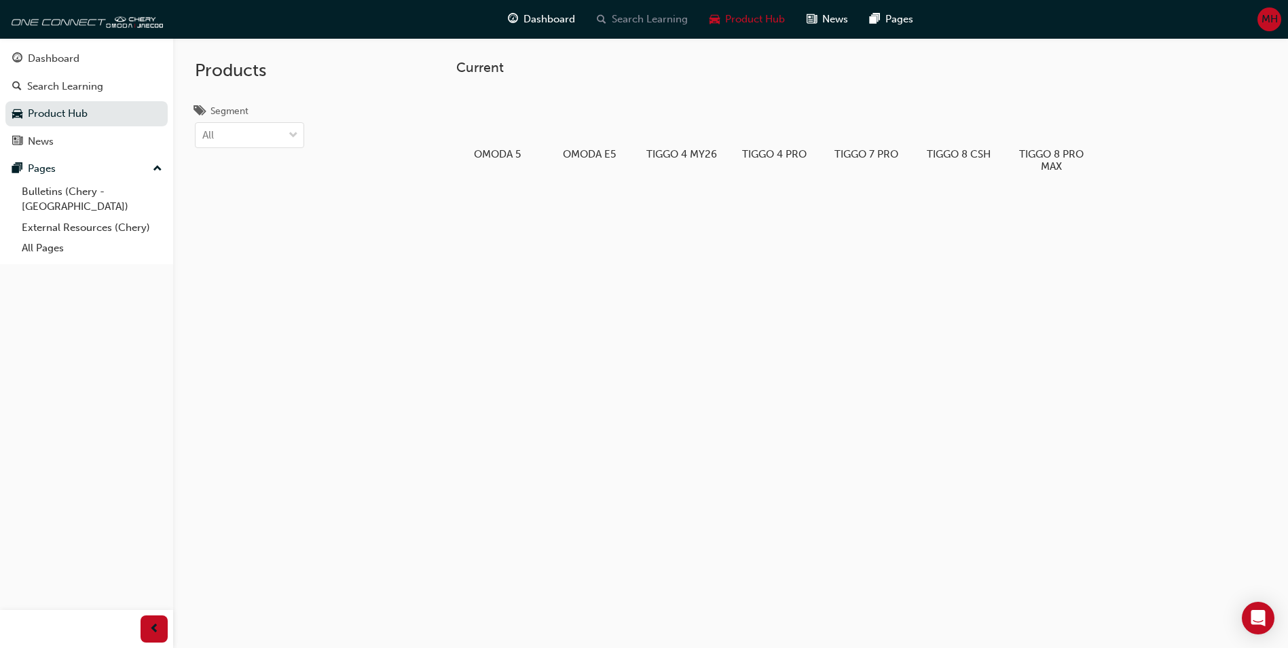
click at [640, 20] on span "Search Learning" at bounding box center [650, 20] width 76 height 16
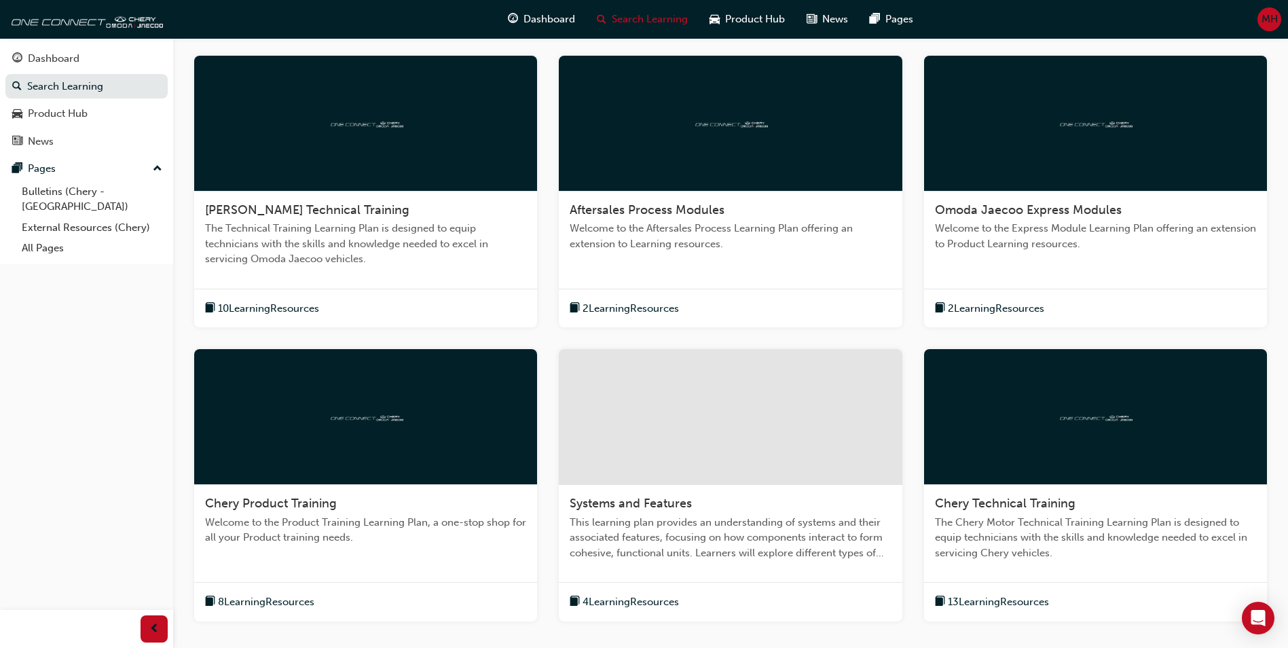
scroll to position [195, 0]
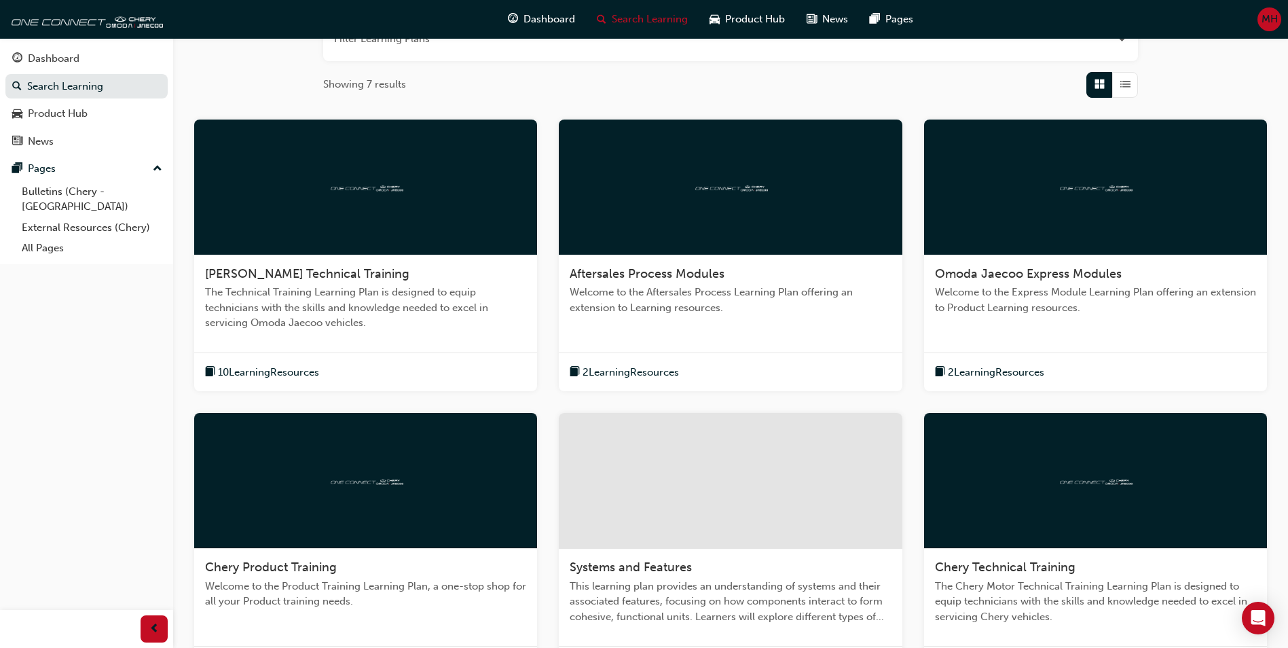
click at [697, 195] on div at bounding box center [730, 188] width 343 height 136
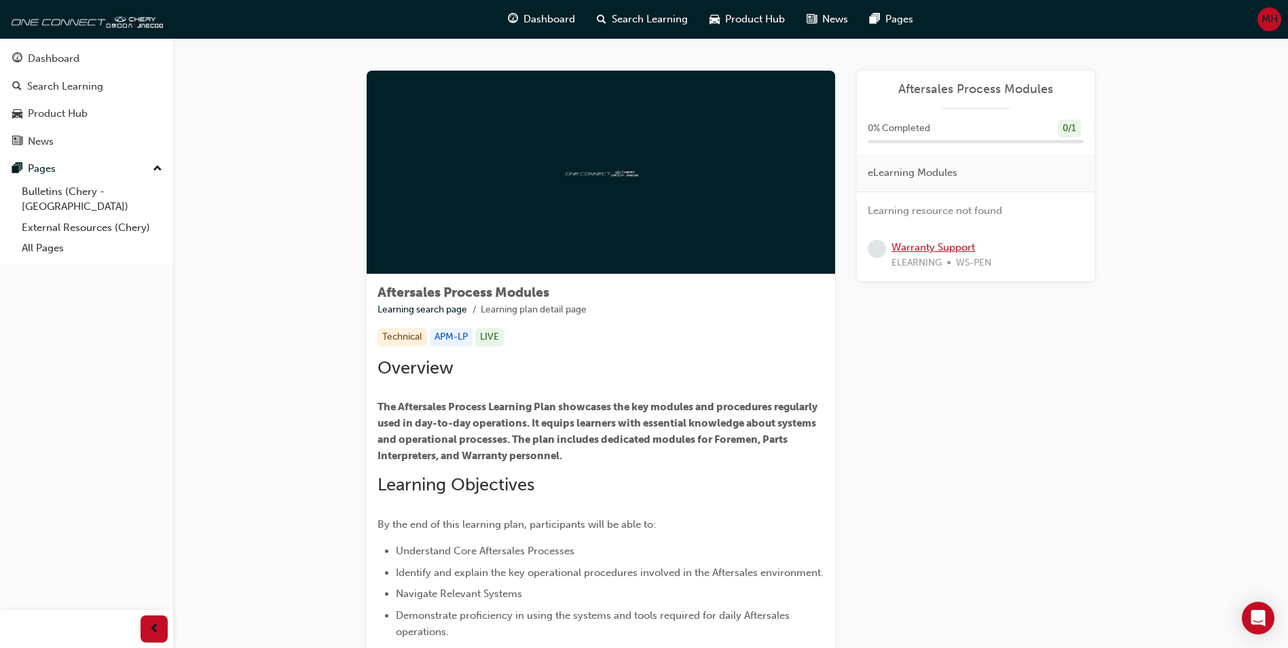
click at [924, 247] on link "Warranty Support" at bounding box center [934, 247] width 84 height 12
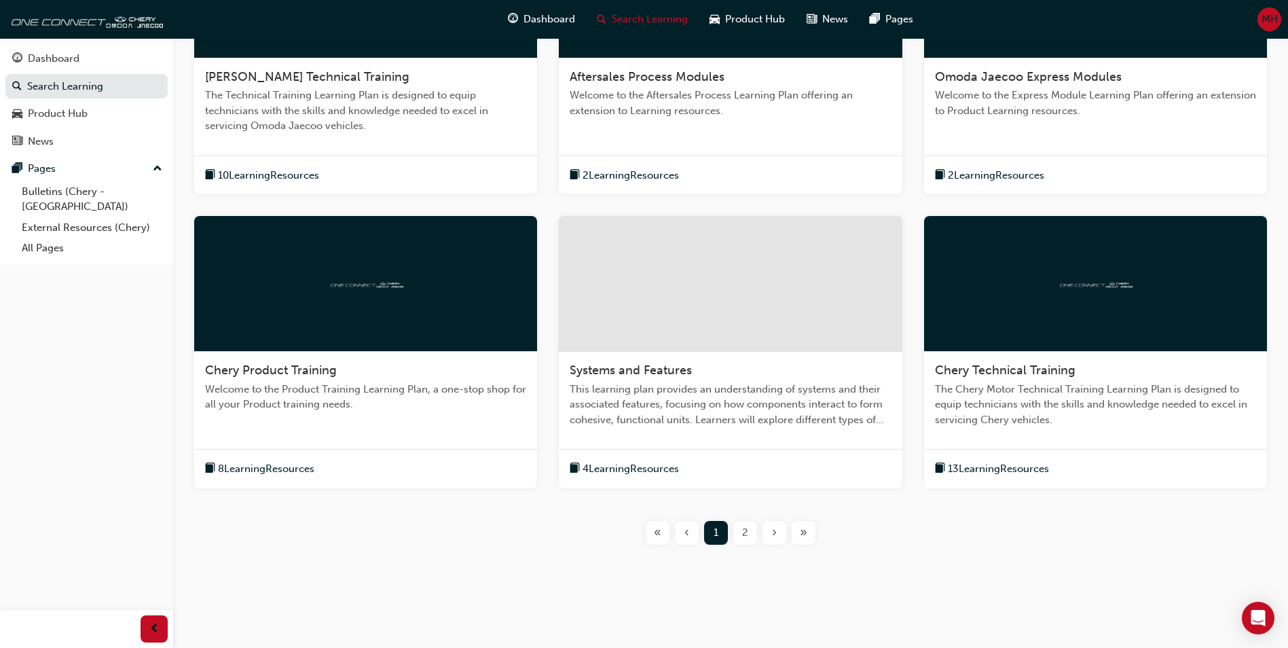
scroll to position [399, 0]
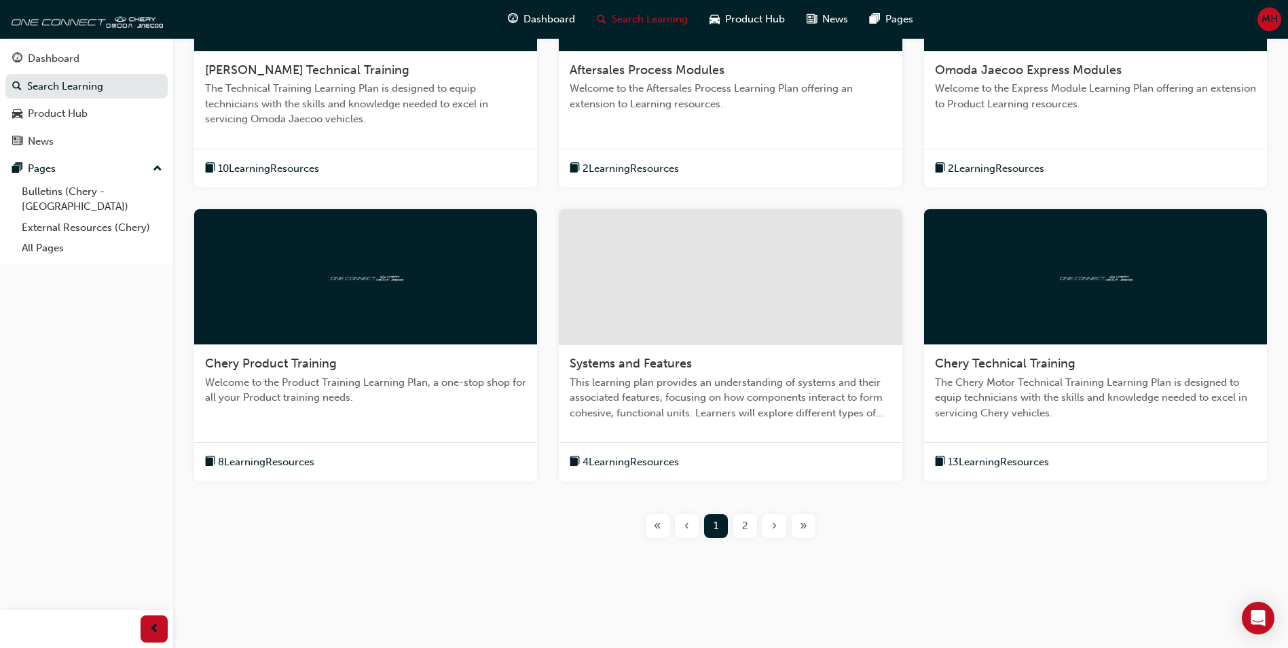
click at [314, 297] on div at bounding box center [365, 277] width 343 height 136
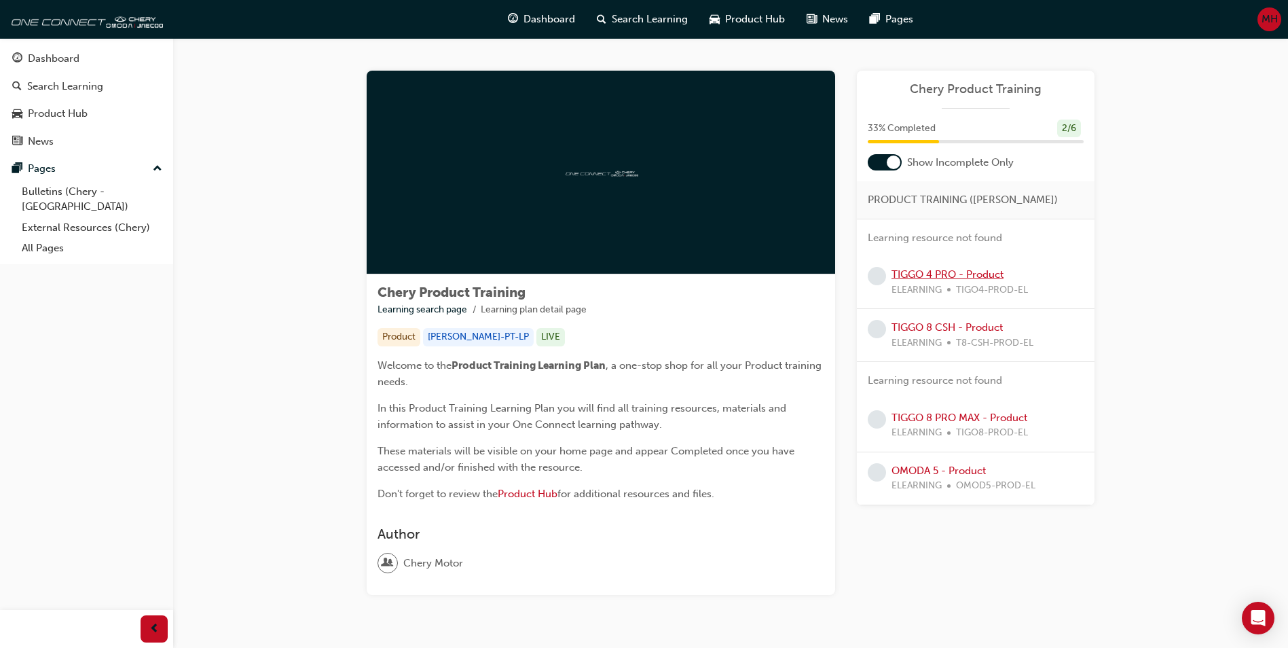
click at [926, 277] on link "TIGGO 4 PRO - Product" at bounding box center [948, 274] width 112 height 12
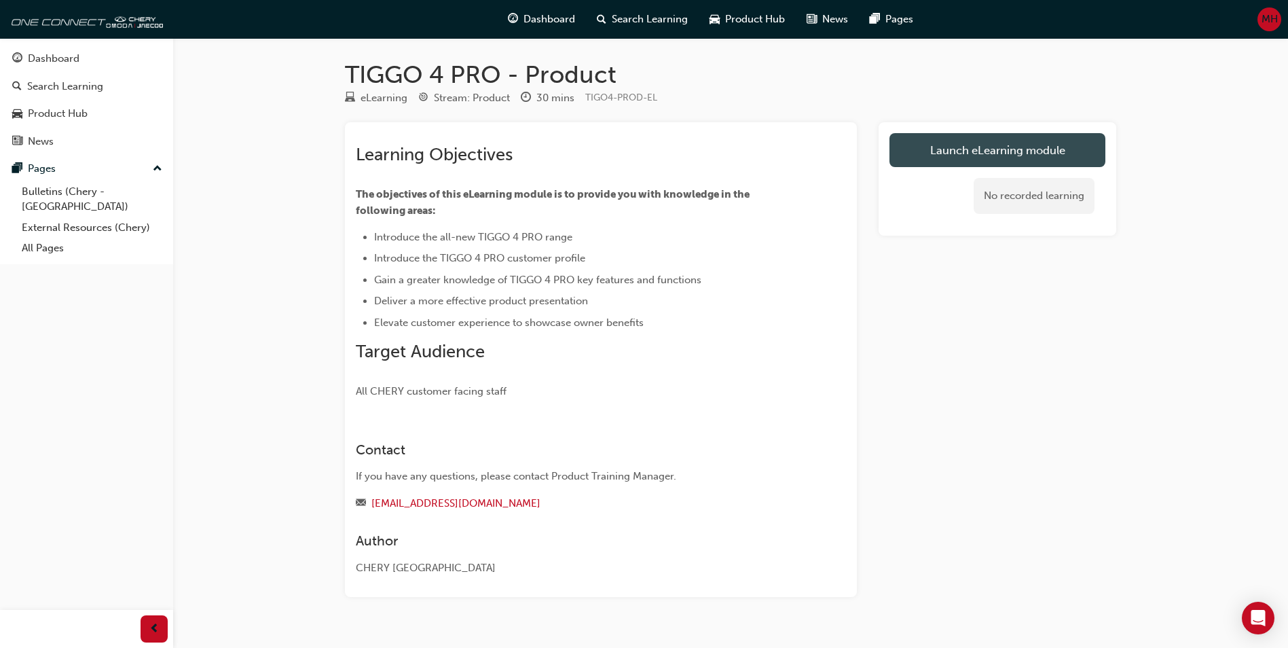
click at [981, 153] on link "Launch eLearning module" at bounding box center [998, 150] width 216 height 34
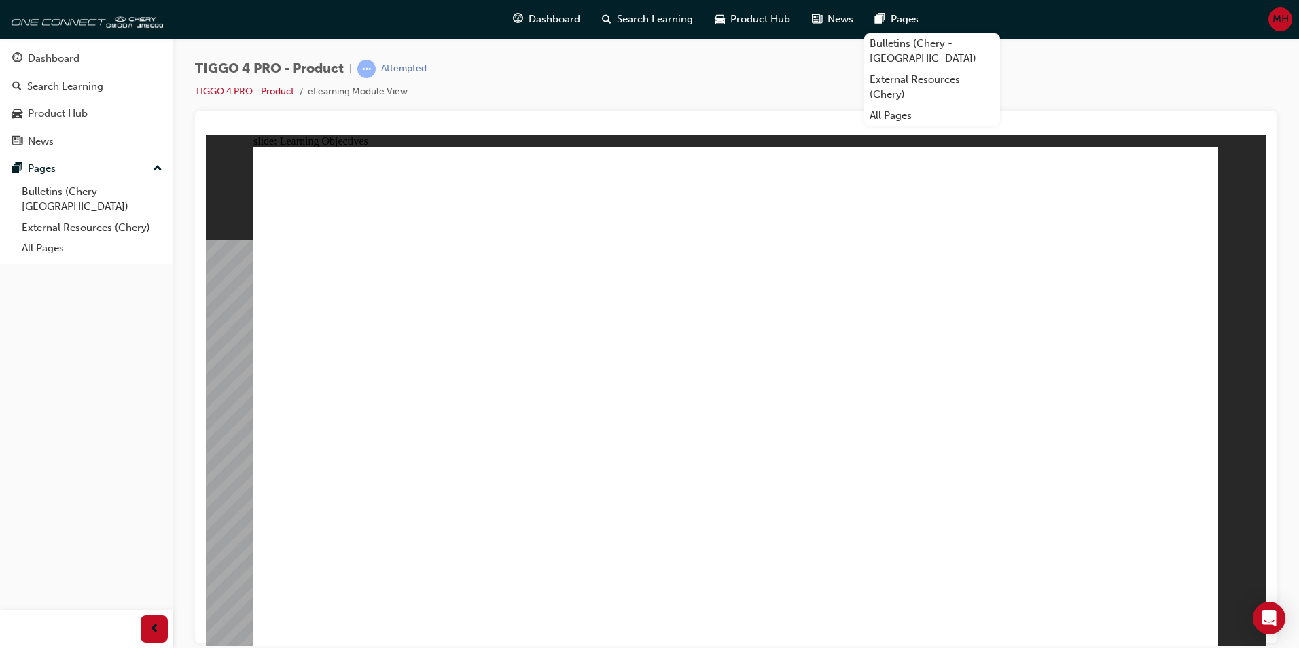
drag, startPoint x: 523, startPoint y: 504, endPoint x: 581, endPoint y: 511, distance: 58.1
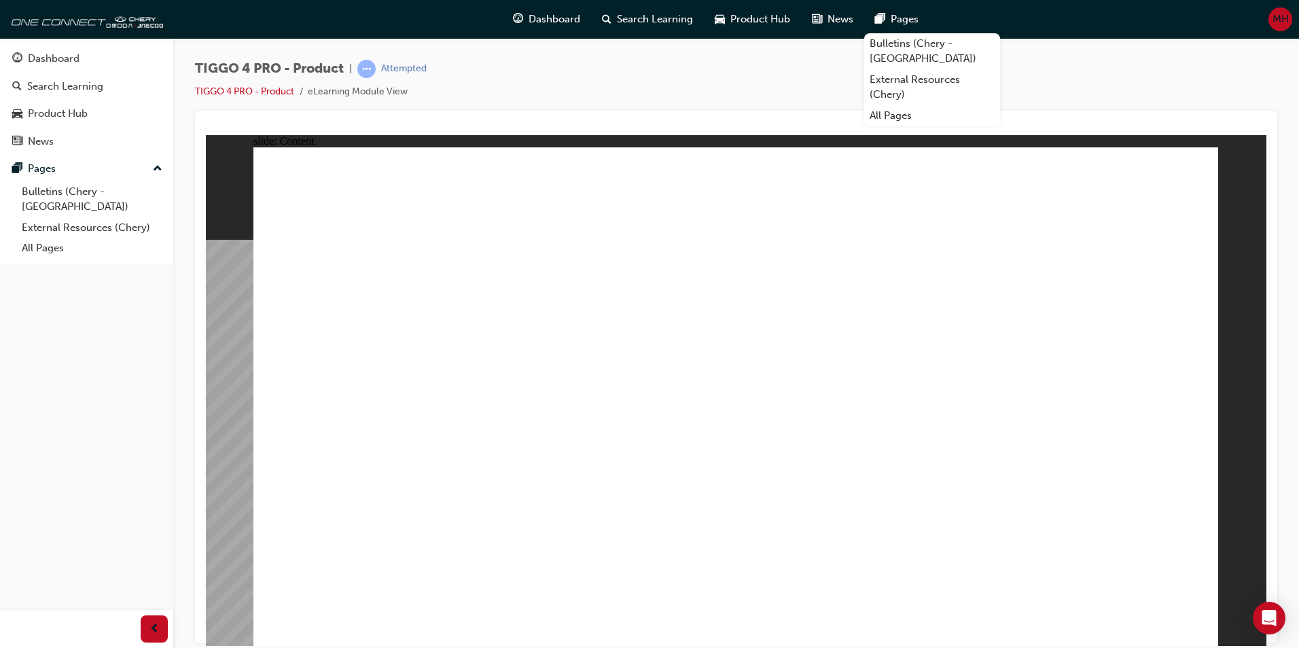
drag, startPoint x: 820, startPoint y: 378, endPoint x: 847, endPoint y: 358, distance: 33.0
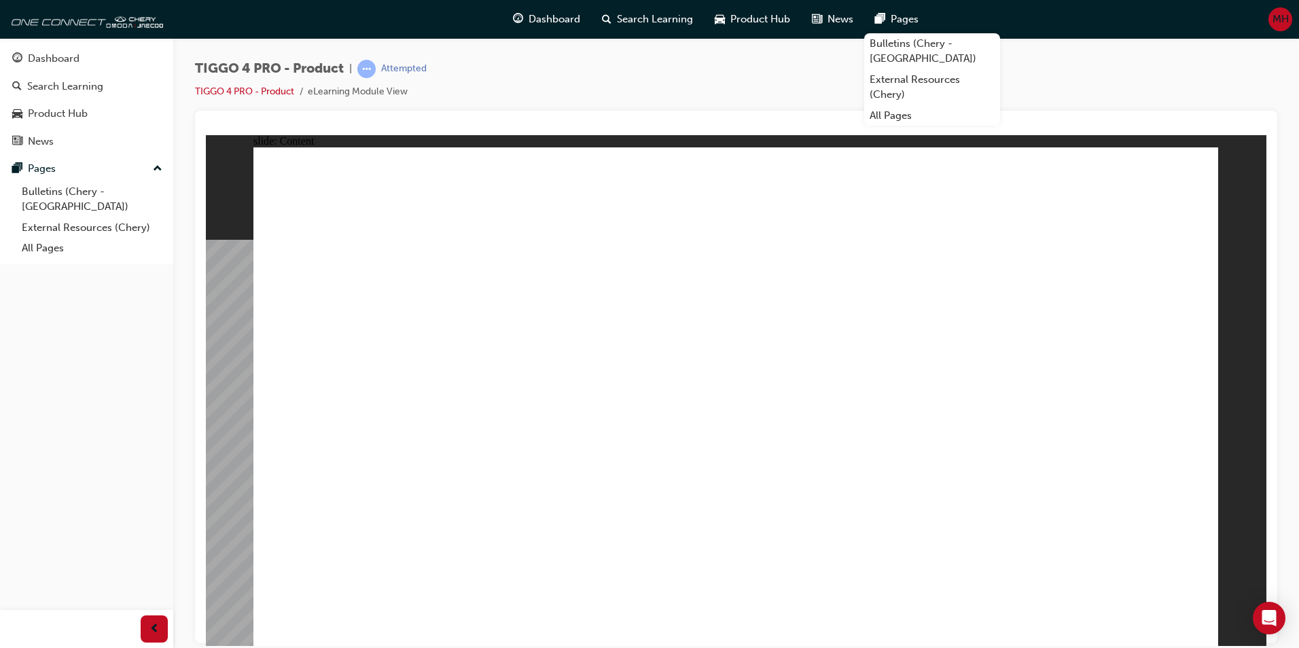
drag, startPoint x: 463, startPoint y: 509, endPoint x: 489, endPoint y: 472, distance: 45.2
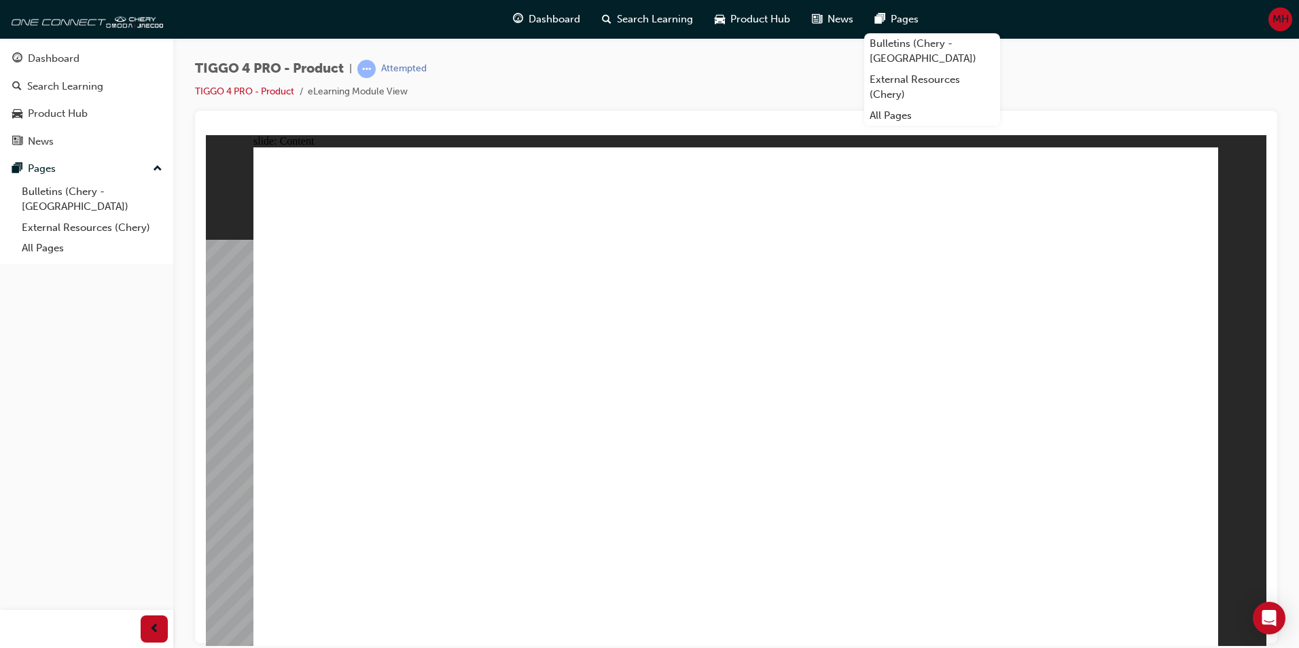
drag, startPoint x: 710, startPoint y: 413, endPoint x: 819, endPoint y: 389, distance: 111.2
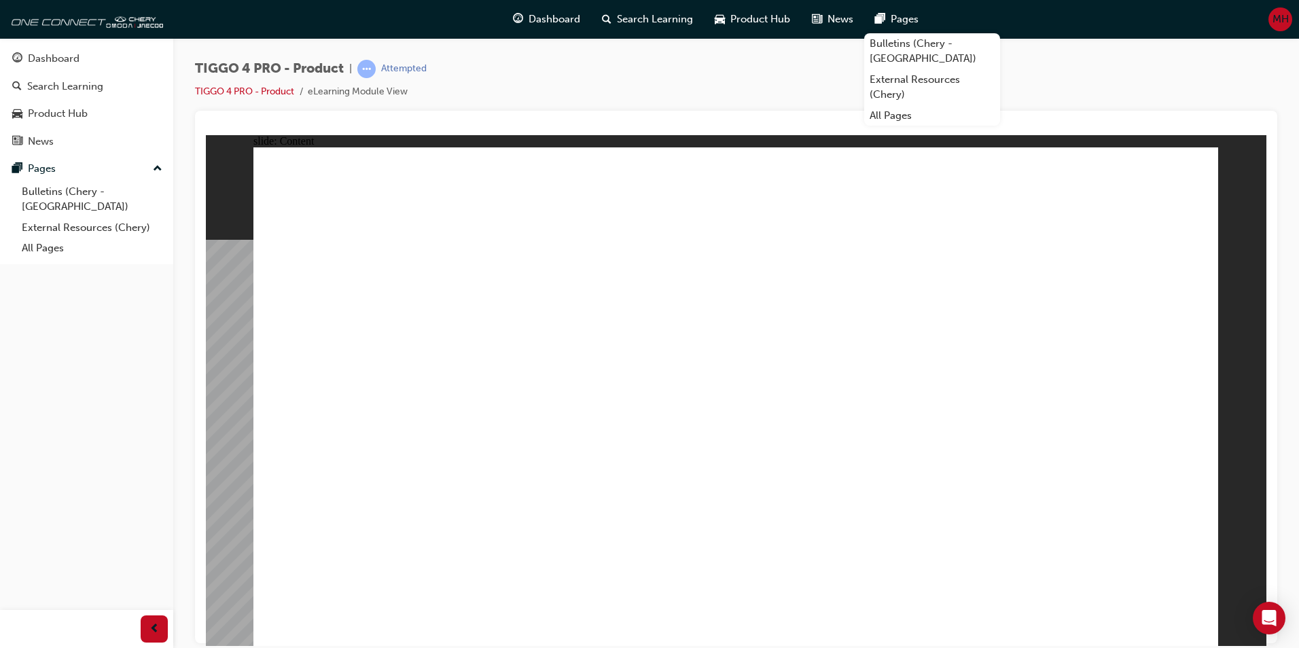
drag, startPoint x: 962, startPoint y: 335, endPoint x: 973, endPoint y: 336, distance: 11.0
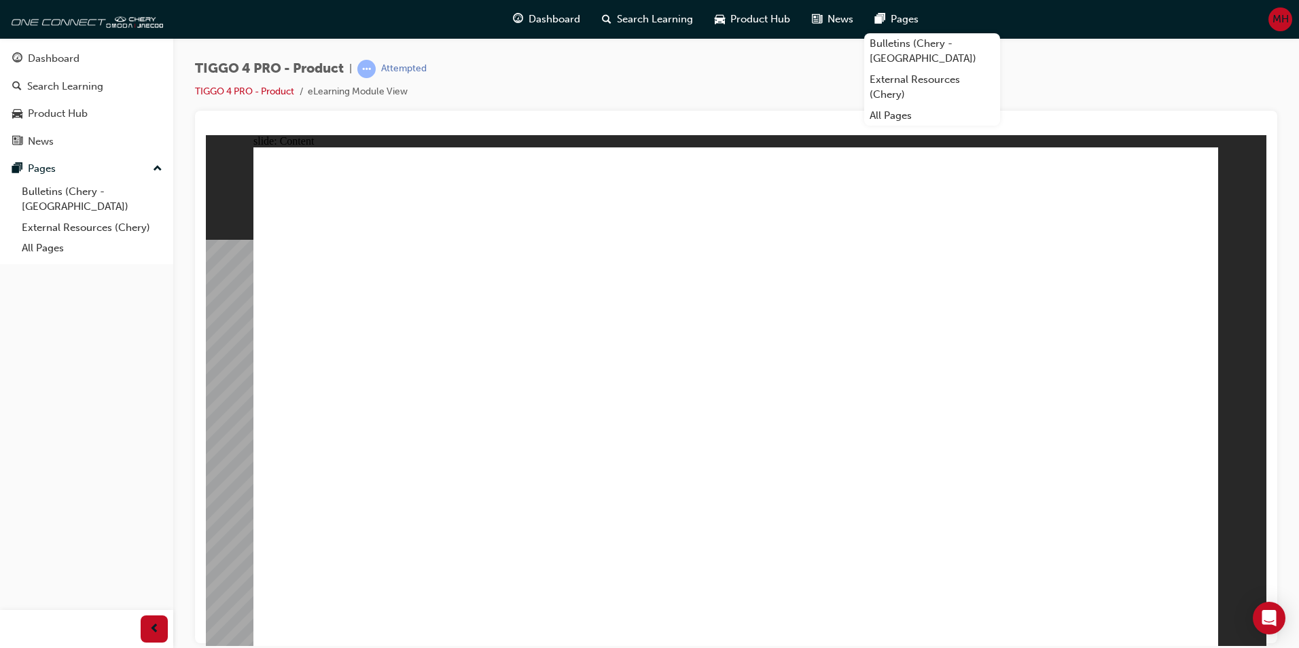
drag, startPoint x: 428, startPoint y: 215, endPoint x: 430, endPoint y: 317, distance: 102.6
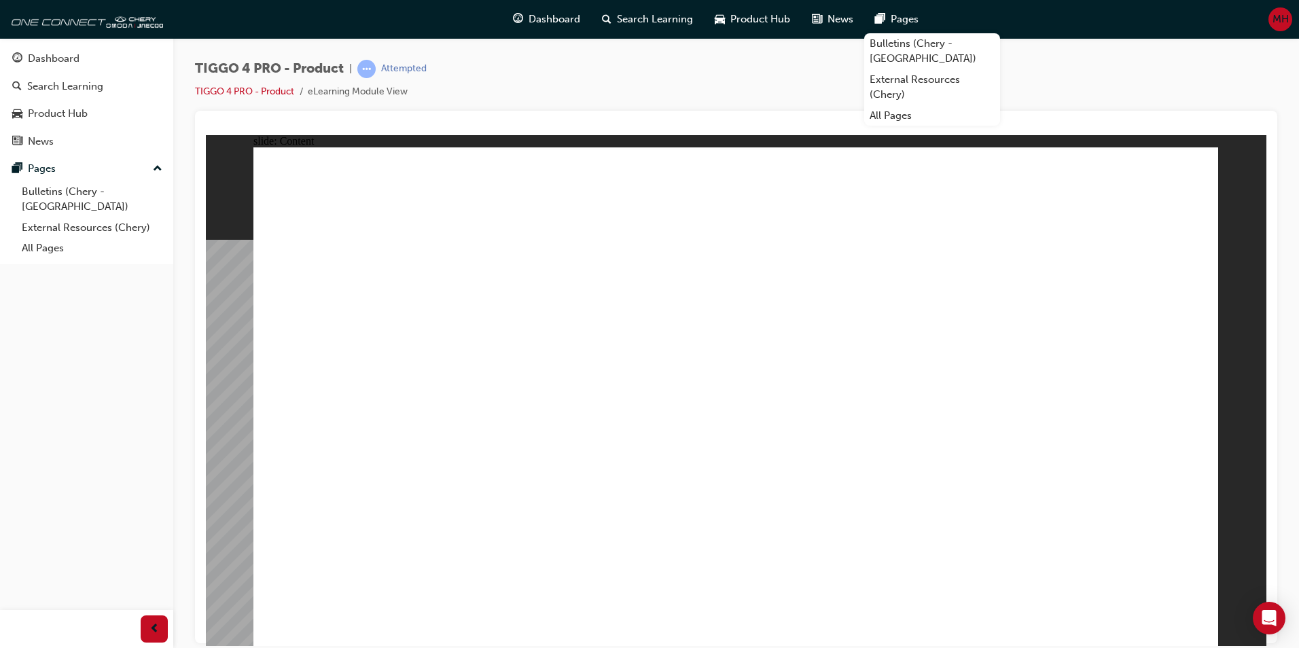
drag, startPoint x: 571, startPoint y: 446, endPoint x: 702, endPoint y: 396, distance: 140.4
drag, startPoint x: 734, startPoint y: 573, endPoint x: 518, endPoint y: 567, distance: 215.4
drag, startPoint x: 403, startPoint y: 566, endPoint x: 518, endPoint y: 535, distance: 119.0
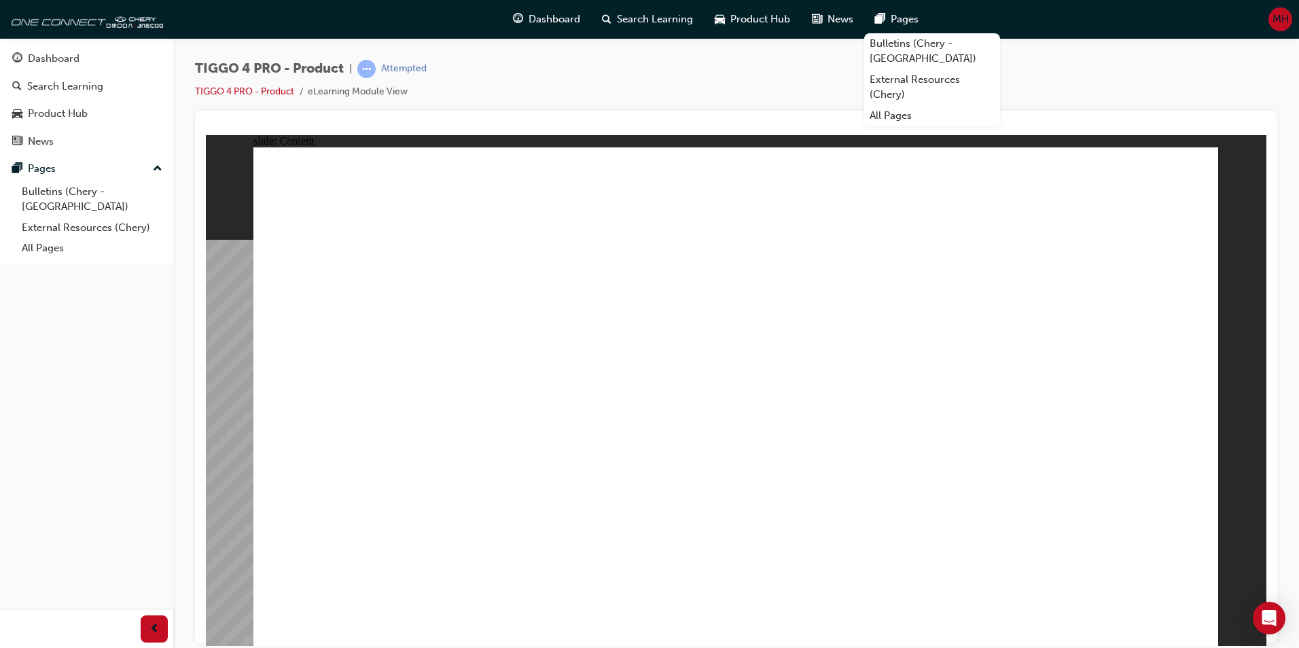
drag, startPoint x: 913, startPoint y: 440, endPoint x: 880, endPoint y: 311, distance: 133.3
drag, startPoint x: 880, startPoint y: 269, endPoint x: 901, endPoint y: 253, distance: 27.2
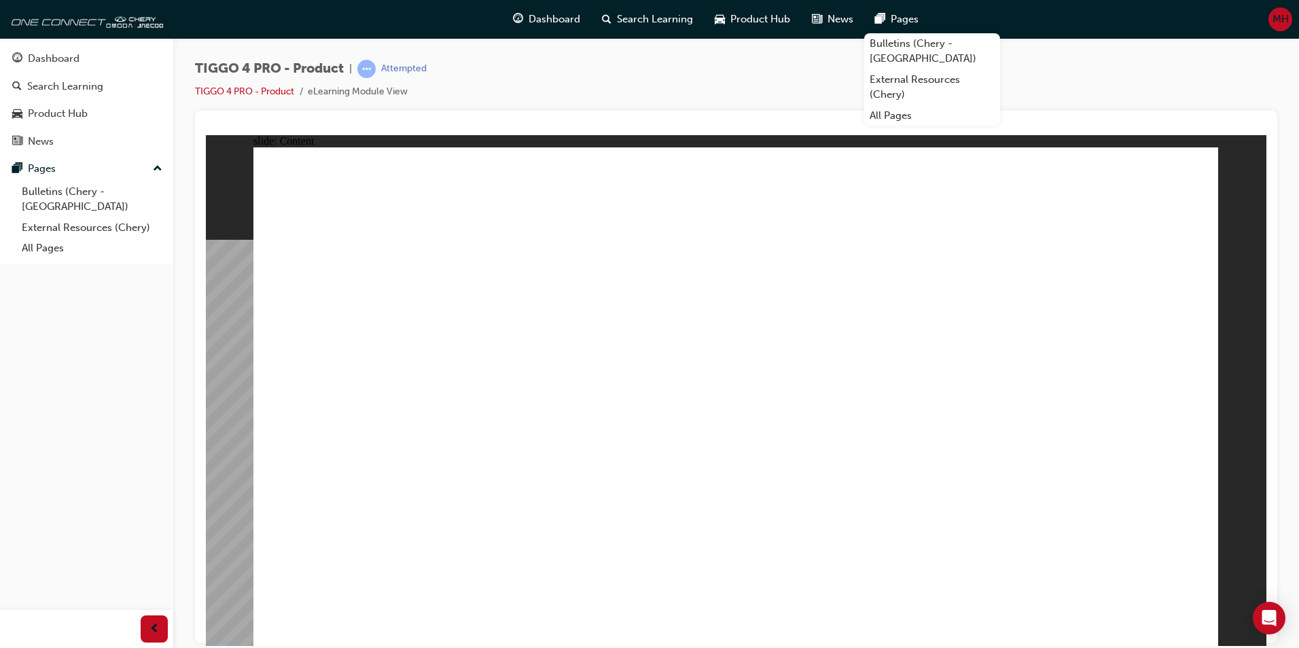
drag, startPoint x: 418, startPoint y: 565, endPoint x: 484, endPoint y: 564, distance: 65.9
drag, startPoint x: 526, startPoint y: 575, endPoint x: 546, endPoint y: 573, distance: 19.8
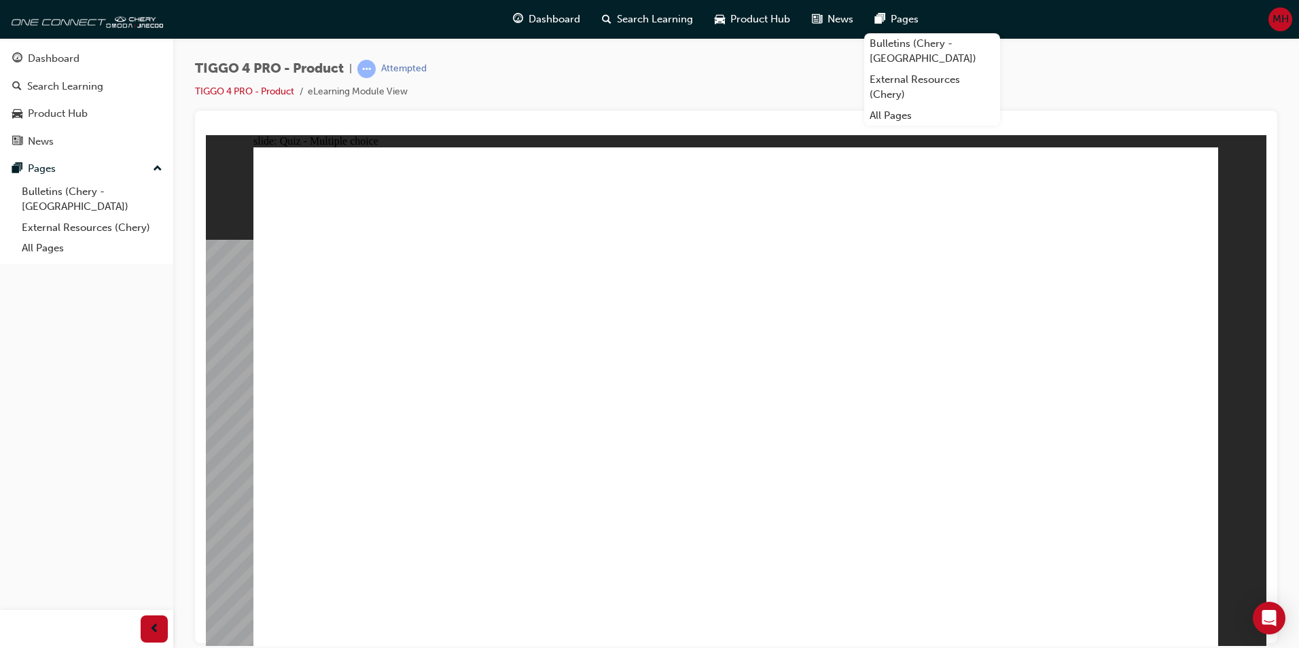
radio input "true"
drag, startPoint x: 926, startPoint y: 309, endPoint x: 358, endPoint y: 501, distance: 600.1
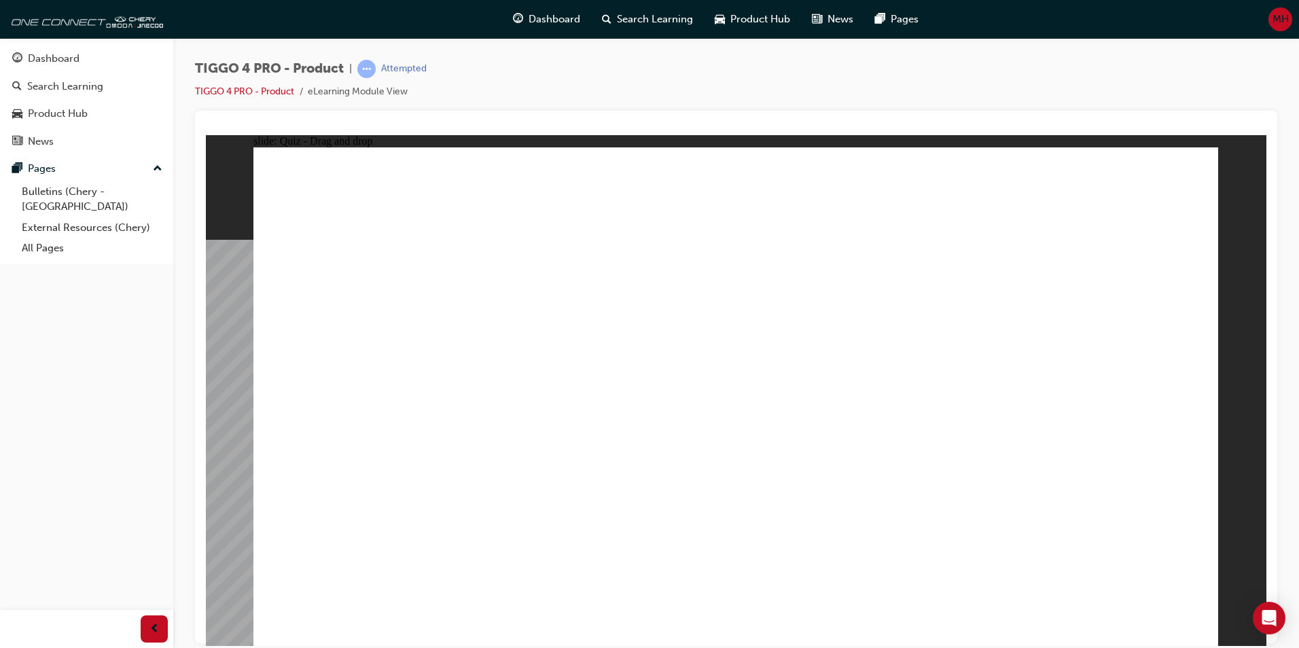
drag, startPoint x: 346, startPoint y: 309, endPoint x: 535, endPoint y: 506, distance: 272.9
drag, startPoint x: 540, startPoint y: 511, endPoint x: 729, endPoint y: 513, distance: 189.5
drag, startPoint x: 533, startPoint y: 311, endPoint x: 534, endPoint y: 507, distance: 195.6
drag, startPoint x: 717, startPoint y: 316, endPoint x: 913, endPoint y: 515, distance: 279.0
drag, startPoint x: 1122, startPoint y: 310, endPoint x: 1120, endPoint y: 506, distance: 195.6
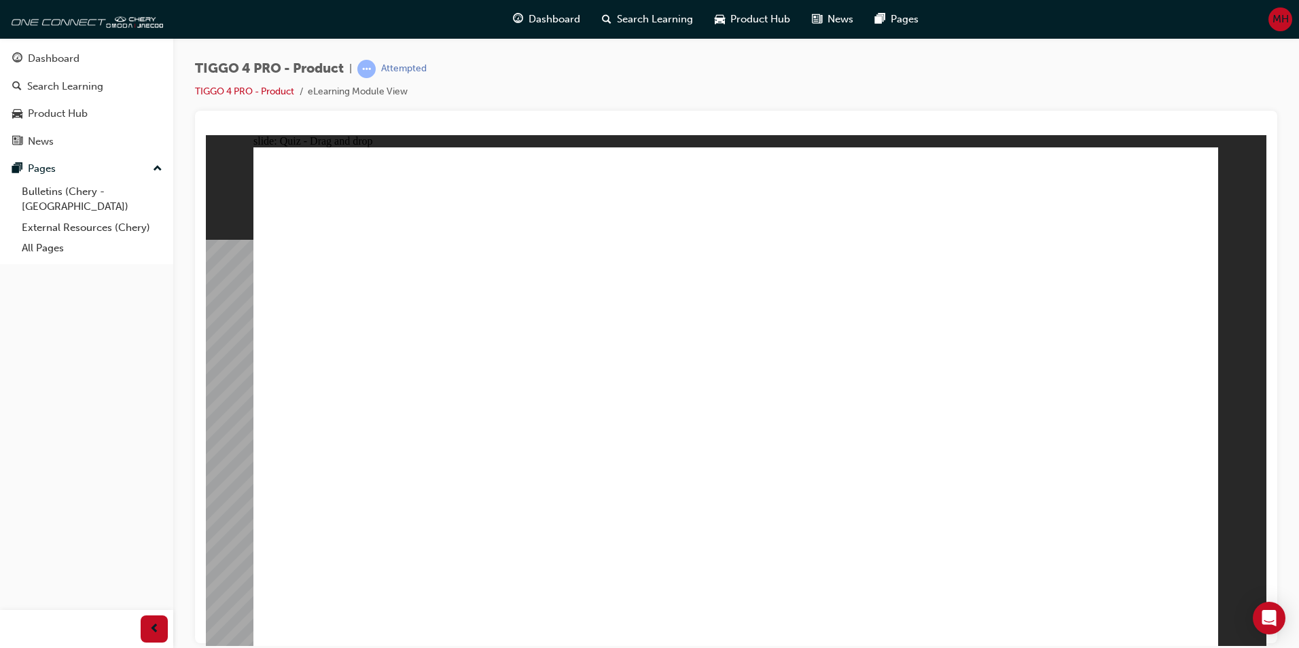
radio input "true"
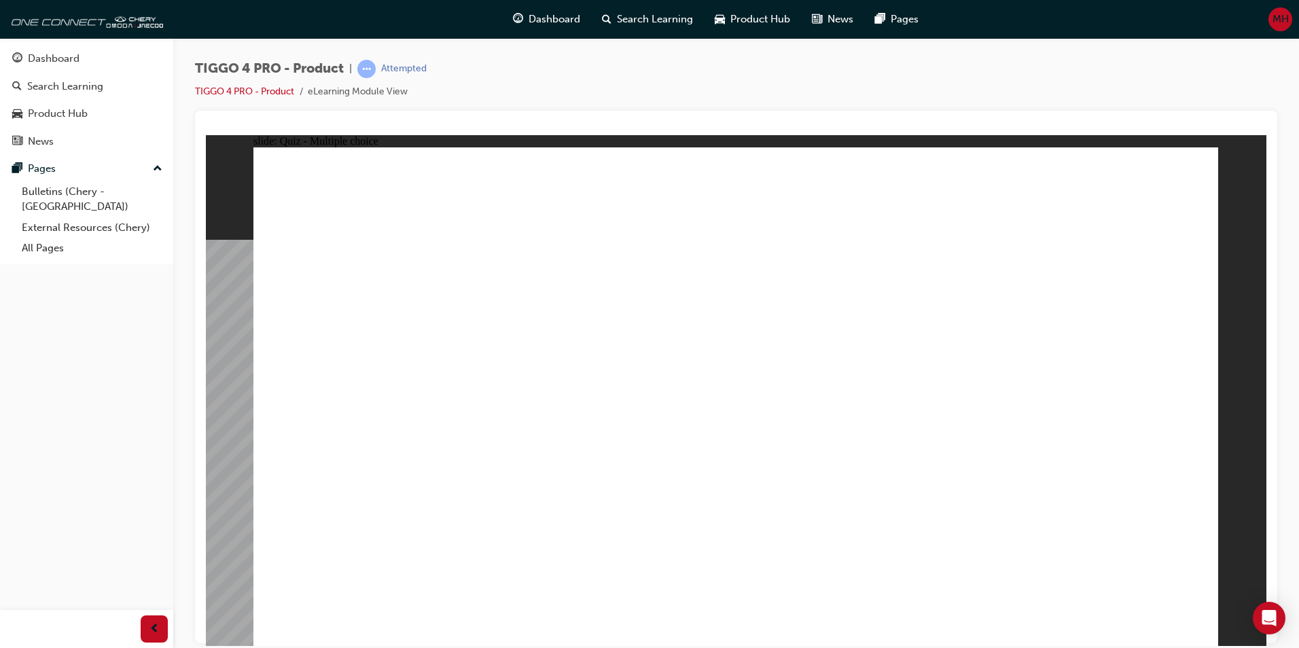
radio input "true"
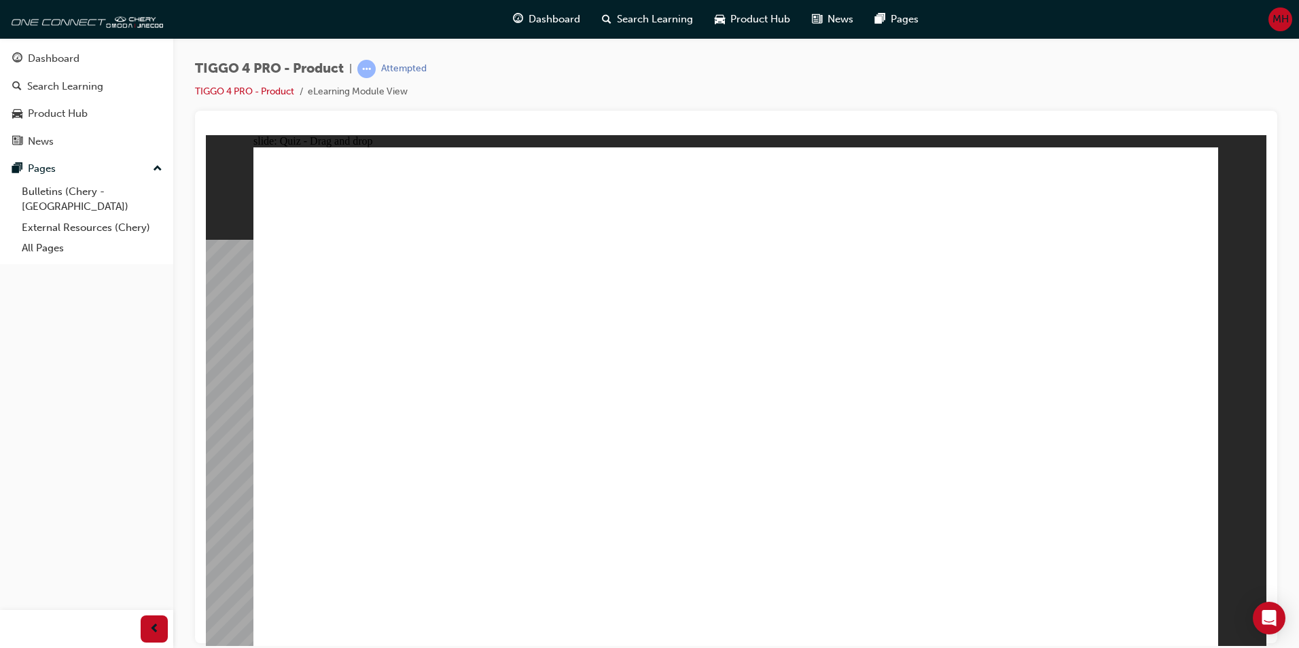
drag, startPoint x: 357, startPoint y: 349, endPoint x: 1034, endPoint y: 271, distance: 682.3
drag, startPoint x: 539, startPoint y: 395, endPoint x: 1018, endPoint y: 310, distance: 487.0
drag, startPoint x: 353, startPoint y: 404, endPoint x: 809, endPoint y: 270, distance: 475.0
drag, startPoint x: 355, startPoint y: 456, endPoint x: 819, endPoint y: 319, distance: 484.4
drag, startPoint x: 355, startPoint y: 505, endPoint x: 810, endPoint y: 351, distance: 480.9
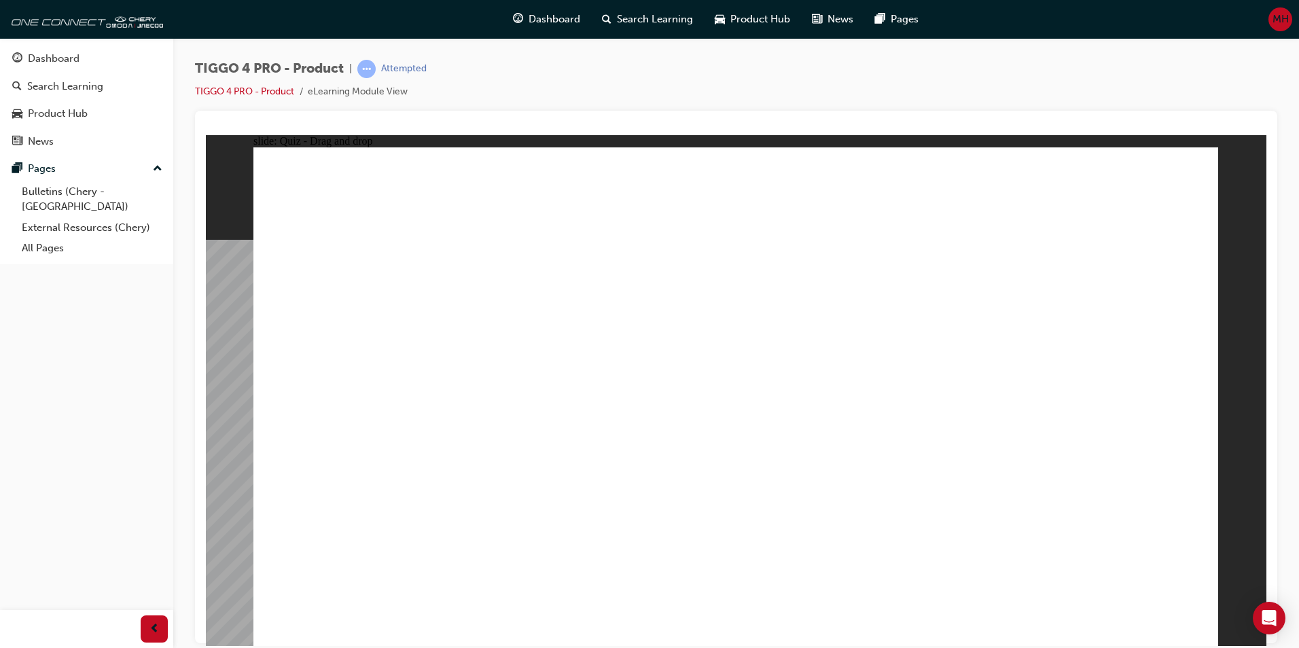
drag, startPoint x: 561, startPoint y: 437, endPoint x: 1034, endPoint y: 350, distance: 481.4
drag, startPoint x: 552, startPoint y: 350, endPoint x: 810, endPoint y: 388, distance: 260.9
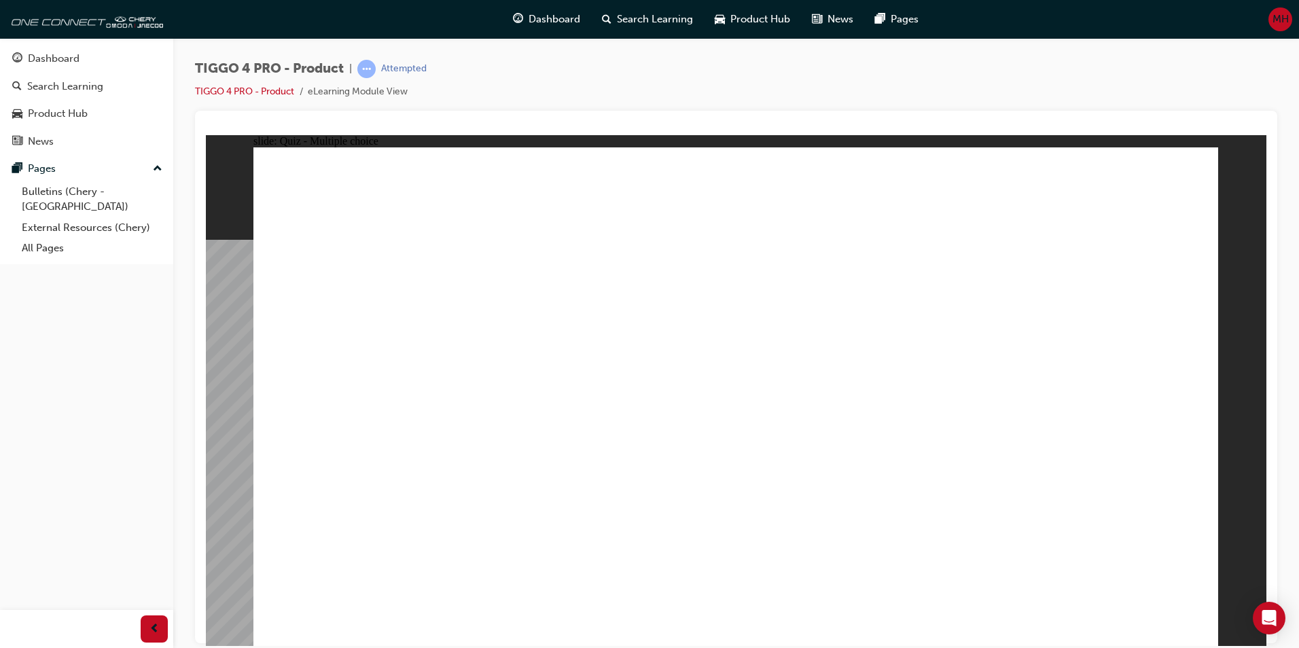
radio input "true"
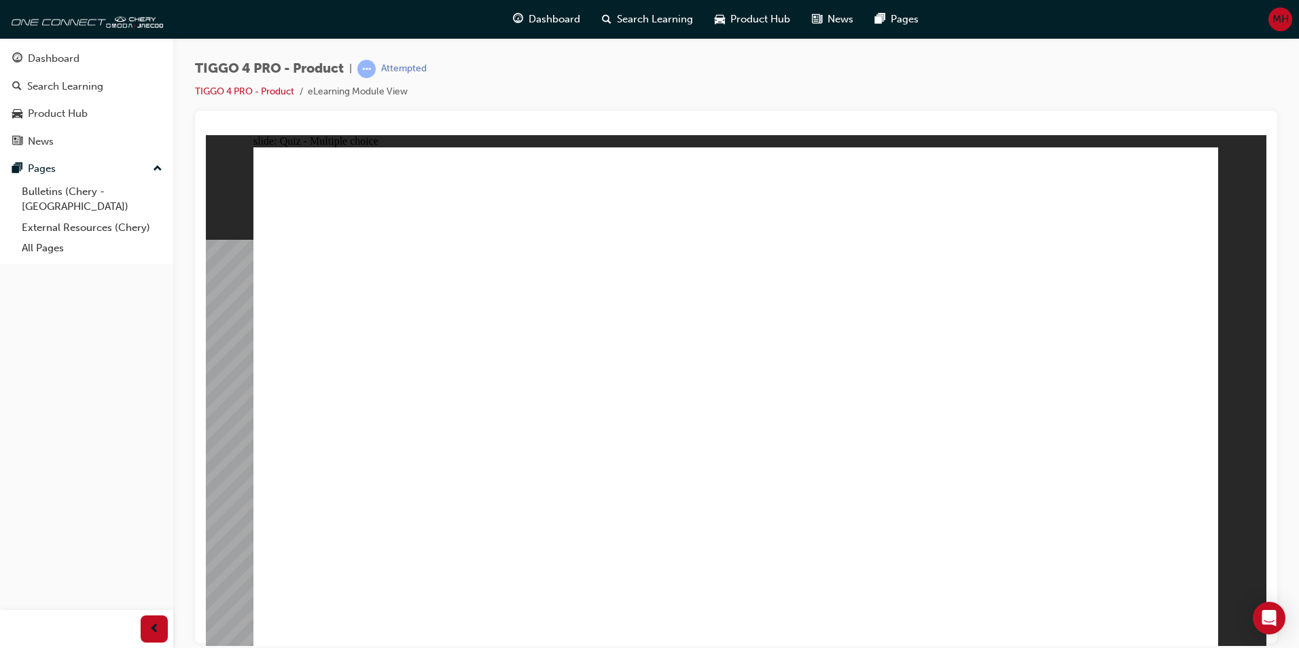
radio input "true"
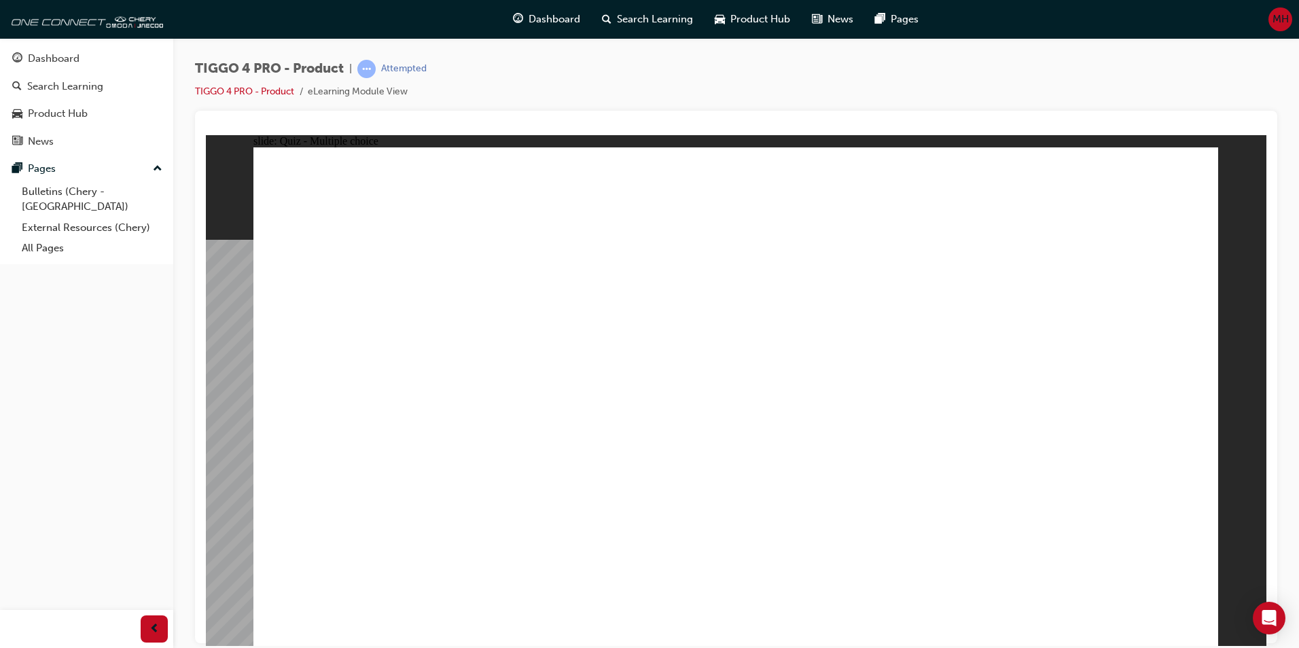
radio input "true"
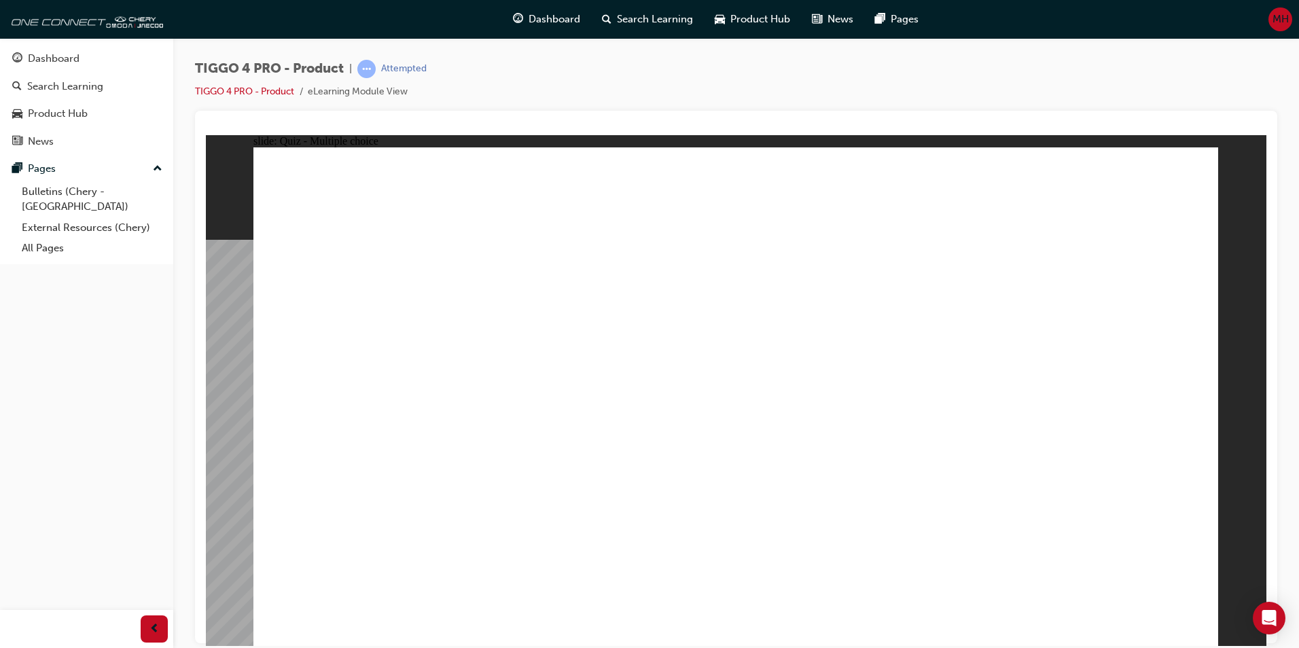
radio input "true"
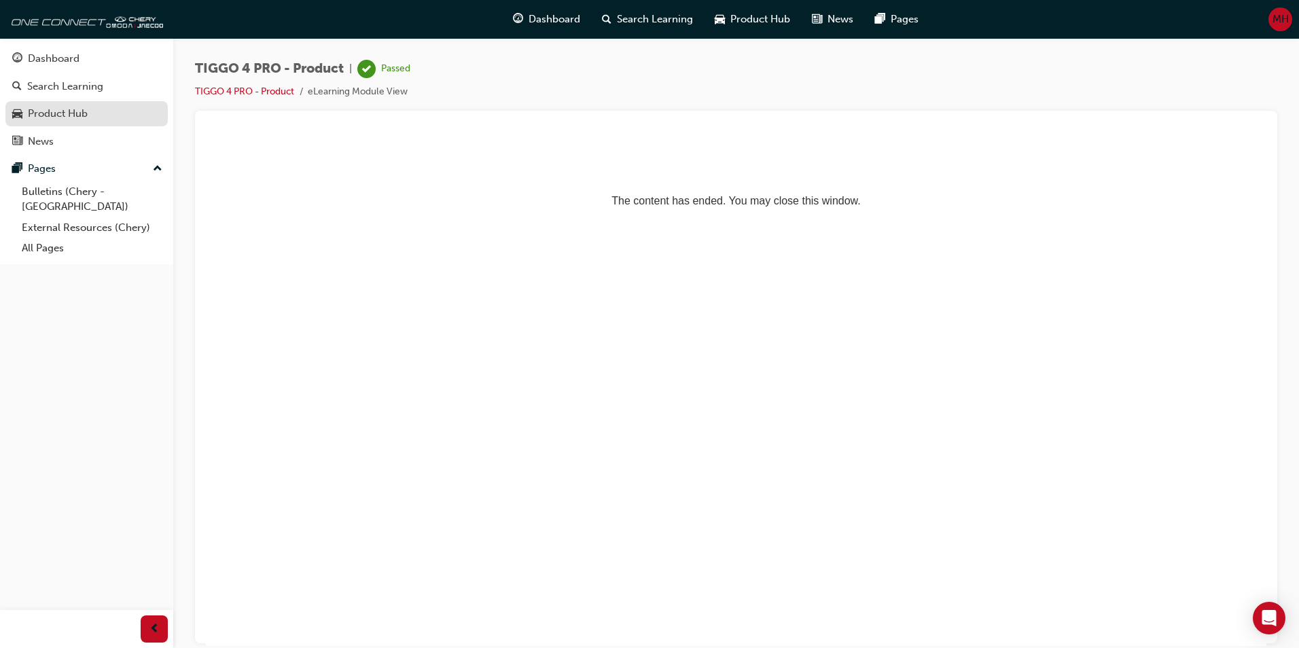
click at [58, 115] on div "Product Hub" at bounding box center [58, 114] width 60 height 16
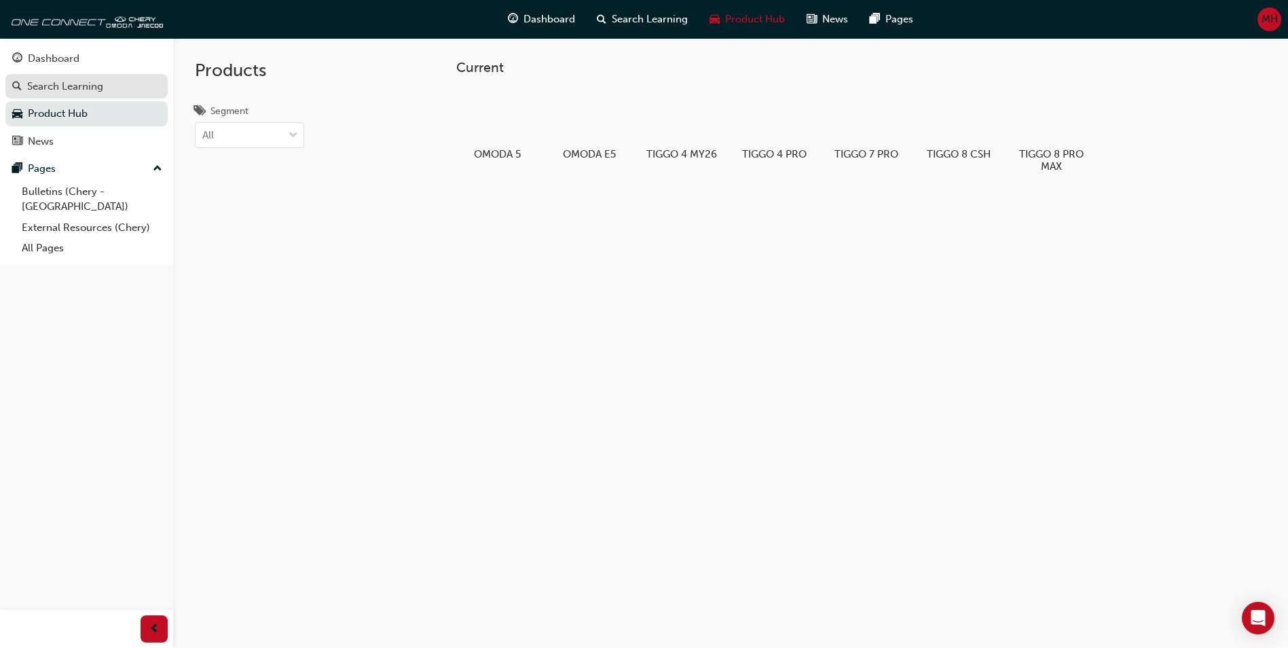
click at [67, 83] on div "Search Learning" at bounding box center [65, 87] width 76 height 16
